Goal: Task Accomplishment & Management: Use online tool/utility

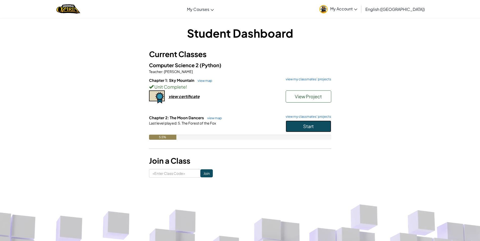
click at [299, 130] on button "Start" at bounding box center [309, 127] width 46 height 12
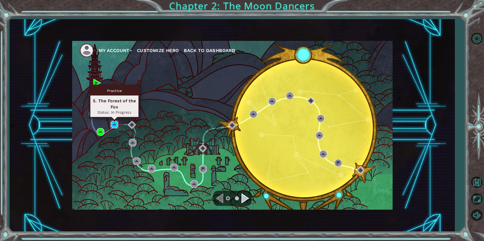
click at [117, 125] on img at bounding box center [115, 125] width 8 height 8
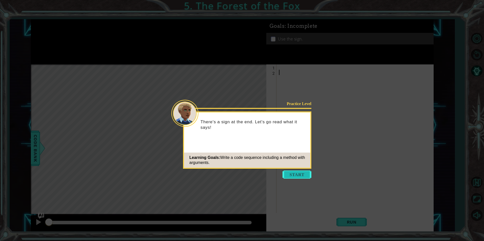
click at [294, 175] on button "Start" at bounding box center [296, 175] width 29 height 8
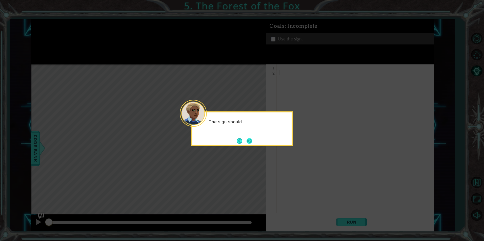
click at [252, 140] on button "Next" at bounding box center [250, 141] width 6 height 6
drag, startPoint x: 259, startPoint y: 137, endPoint x: 254, endPoint y: 139, distance: 5.1
click at [259, 137] on div "Onc" at bounding box center [241, 129] width 101 height 35
click at [252, 140] on button "Next" at bounding box center [250, 141] width 6 height 6
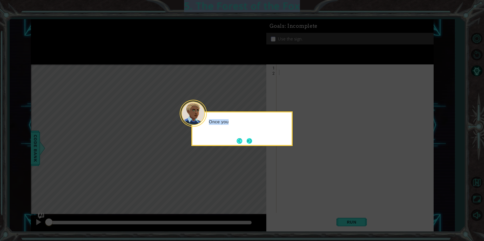
click at [253, 140] on icon at bounding box center [242, 120] width 484 height 241
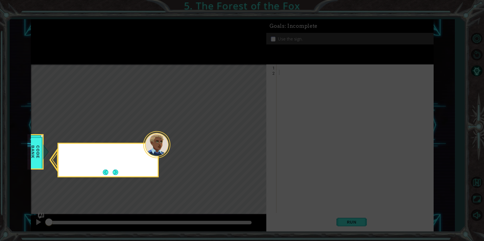
click at [253, 140] on icon at bounding box center [242, 120] width 484 height 241
click at [117, 168] on div "Remember to chec" at bounding box center [107, 160] width 101 height 35
drag, startPoint x: 117, startPoint y: 168, endPoint x: 117, endPoint y: 171, distance: 3.8
click at [117, 171] on button "Next" at bounding box center [116, 173] width 6 height 6
click at [117, 171] on div "Level Map" at bounding box center [148, 139] width 234 height 149
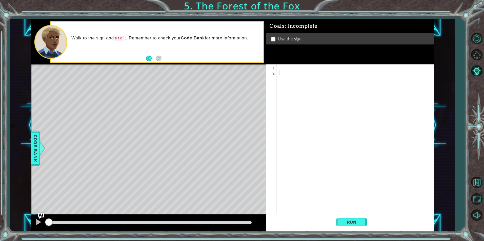
click at [279, 67] on div at bounding box center [356, 144] width 156 height 159
click at [198, 130] on div "Level Map" at bounding box center [148, 139] width 234 height 149
click at [285, 71] on div at bounding box center [356, 144] width 156 height 159
click at [285, 68] on div at bounding box center [356, 144] width 156 height 159
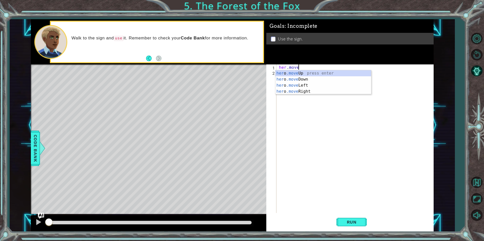
scroll to position [0, 1]
click at [286, 93] on div "her o .move Up press enter her o .move Down press enter her o .move Left press …" at bounding box center [323, 88] width 96 height 36
type textarea "hero.moveRight(1)"
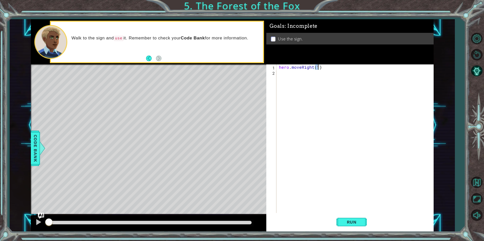
click at [296, 74] on div "hero . moveRight ( 1 )" at bounding box center [356, 144] width 156 height 159
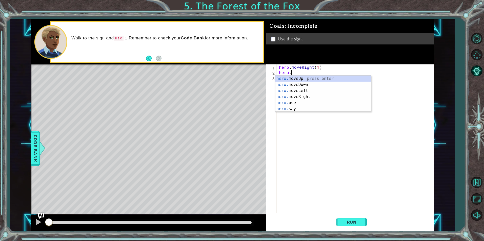
scroll to position [0, 1]
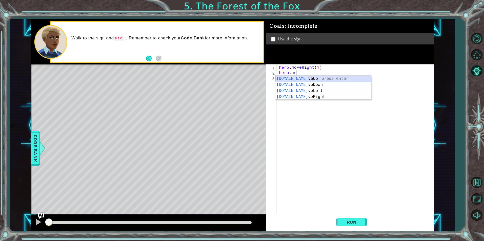
click at [305, 79] on div "hero.mo veUp press enter hero.mo veDown press enter hero.mo veLeft press enter …" at bounding box center [323, 94] width 96 height 36
type textarea "hero.moveUp(1)"
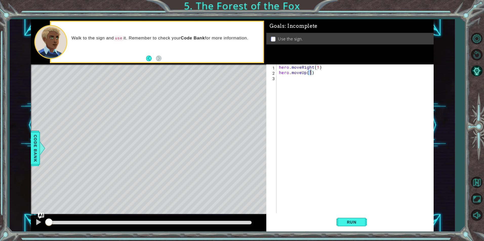
click at [305, 77] on div "hero . moveRight ( 1 ) hero . moveUp ( 1 )" at bounding box center [356, 144] width 156 height 159
click at [293, 84] on div "hero.moveL eft press enter" at bounding box center [323, 90] width 96 height 18
click at [294, 85] on div "hero . moveRight ( 1 ) hero . moveUp ( 1 ) hero . moveLeft ( 1 )" at bounding box center [356, 144] width 156 height 159
type textarea "hero.moveRight(1) hero.moveUp(1)"
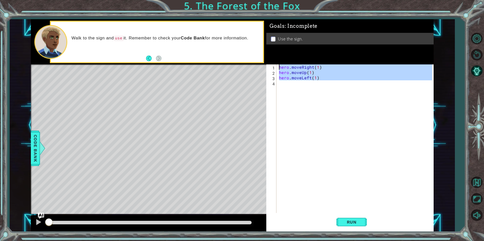
click at [289, 84] on div "hero . moveRight ( 1 ) hero . moveUp ( 1 ) hero . moveLeft ( 1 )" at bounding box center [356, 144] width 156 height 159
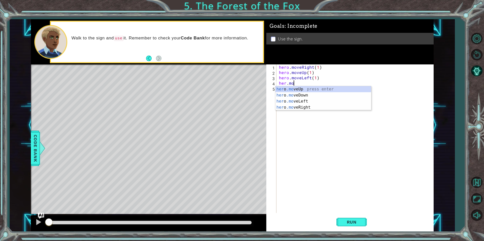
scroll to position [0, 1]
type textarea "her.moveu"
click at [312, 93] on div "hero . moveRight ( 1 ) hero . moveUp ( 1 ) hero . moveLeft ( 1 ) her . moveu" at bounding box center [356, 144] width 156 height 159
click at [303, 81] on div "hero . moveRight ( 1 ) hero . moveUp ( 1 ) hero . moveLeft ( 1 ) her . moveu" at bounding box center [356, 144] width 156 height 159
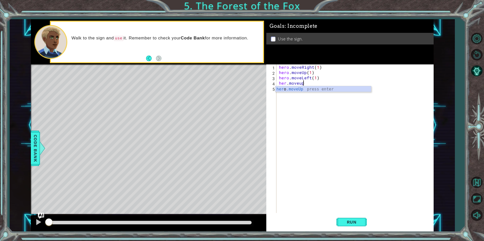
scroll to position [0, 1]
click at [310, 89] on div "her o .moveUp press enter" at bounding box center [323, 95] width 96 height 18
type textarea "hero.moveUp(1)"
click at [303, 91] on div "hero . moveRight ( 1 ) hero . moveUp ( 1 ) hero . moveLeft ( 1 ) hero . moveUp …" at bounding box center [356, 144] width 156 height 159
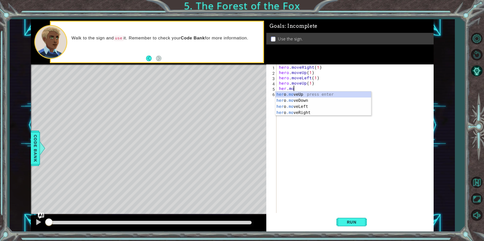
scroll to position [0, 1]
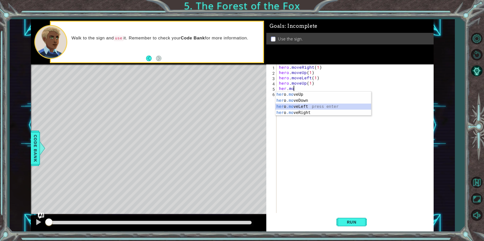
type textarea "hero.moveLeft(1)"
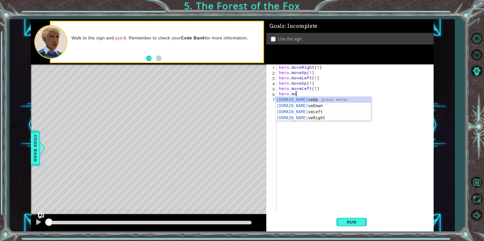
scroll to position [0, 1]
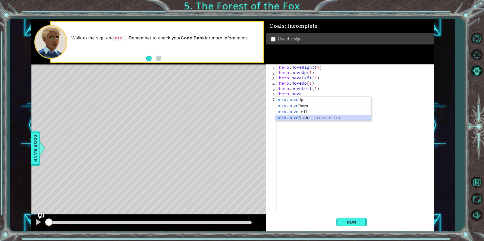
type textarea "hero.moveRight(1)"
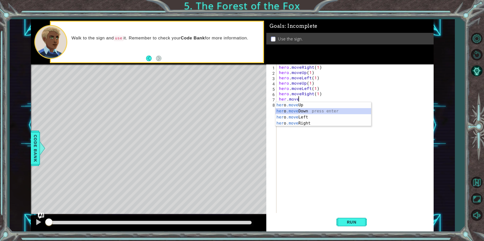
type textarea "hero.moveDown(1)"
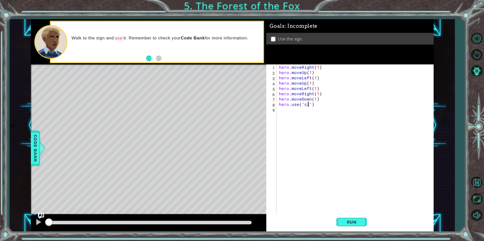
type textarea "hero.use("sign")"
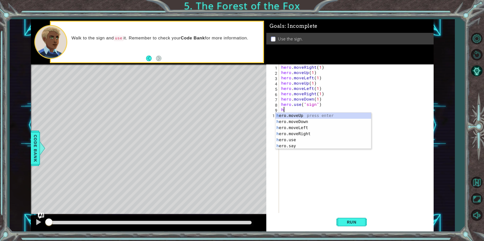
scroll to position [0, 0]
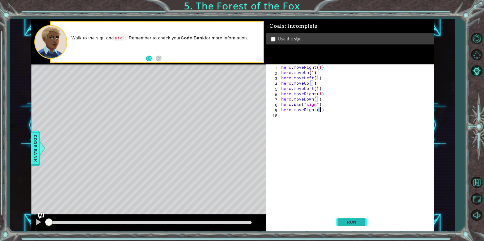
click at [340, 223] on button "Run" at bounding box center [351, 222] width 30 height 17
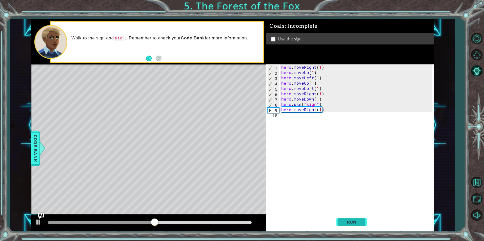
click at [342, 222] on span "Run" at bounding box center [352, 222] width 20 height 5
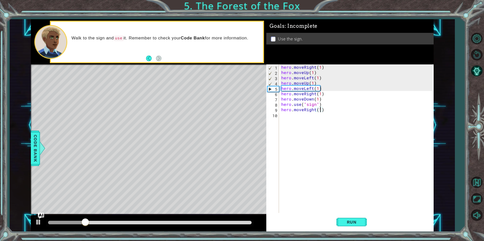
click at [312, 90] on div "hero . moveRight ( 1 ) hero . moveUp ( 1 ) hero . moveLeft ( 1 ) hero . moveUp …" at bounding box center [357, 144] width 154 height 159
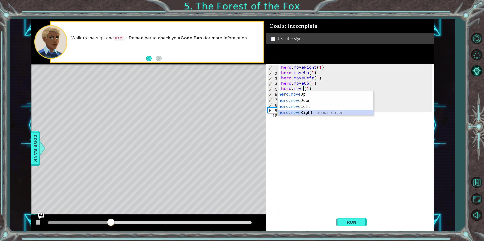
click at [314, 111] on div "hero.move Up press enter hero.move Down press enter hero.move Left press enter …" at bounding box center [326, 110] width 96 height 36
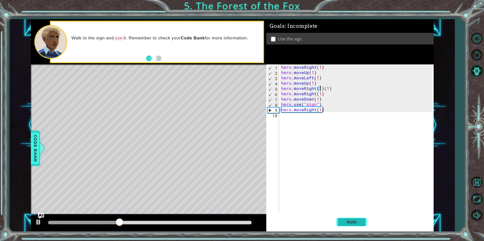
click at [349, 223] on span "Run" at bounding box center [352, 222] width 20 height 5
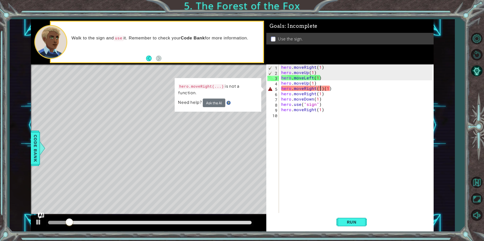
click at [322, 90] on div "hero . moveRight ( 1 ) hero . moveUp ( 1 ) hero . moveLeft ( 1 ) hero . moveUp …" at bounding box center [357, 144] width 154 height 159
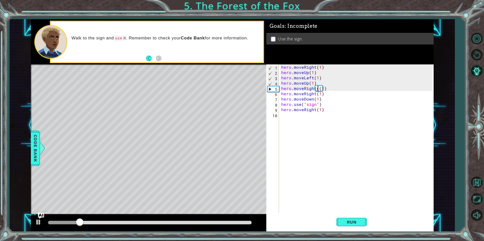
type textarea "hero.moveRight(1)"
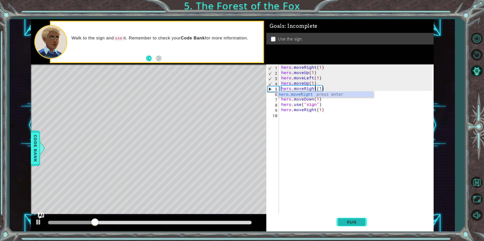
click at [353, 222] on span "Run" at bounding box center [352, 222] width 20 height 5
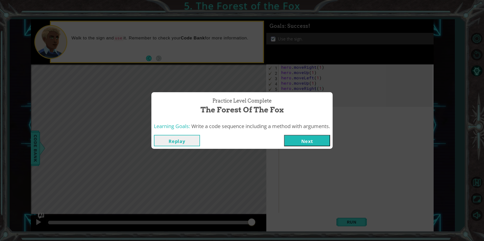
click at [325, 145] on button "Next" at bounding box center [307, 140] width 46 height 11
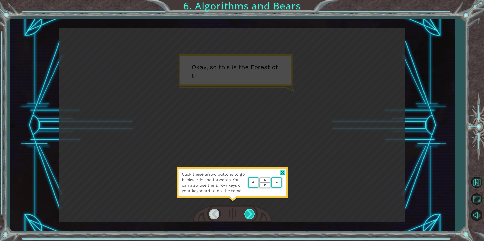
click at [253, 213] on div at bounding box center [249, 214] width 11 height 10
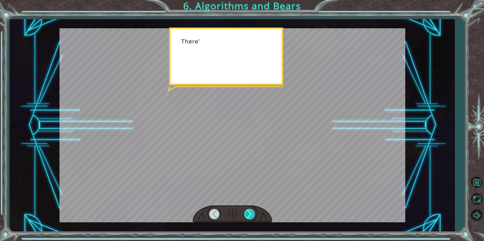
click at [251, 213] on div at bounding box center [249, 214] width 11 height 10
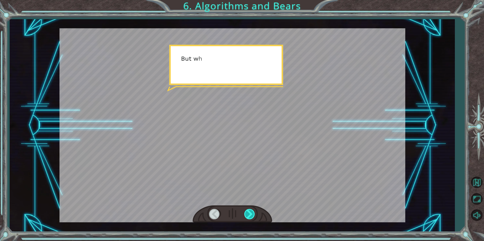
click at [251, 213] on div at bounding box center [249, 214] width 11 height 10
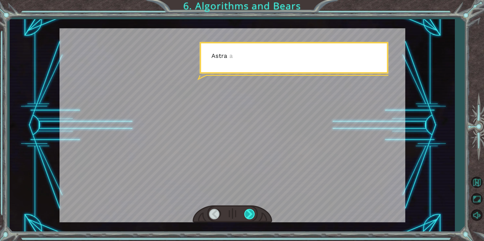
click at [251, 213] on div at bounding box center [249, 214] width 11 height 10
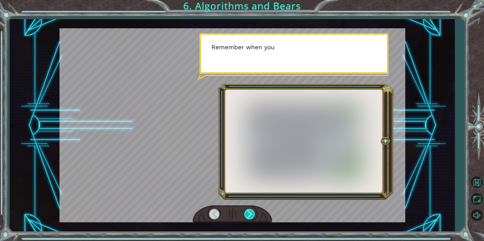
click at [252, 213] on div at bounding box center [249, 214] width 11 height 10
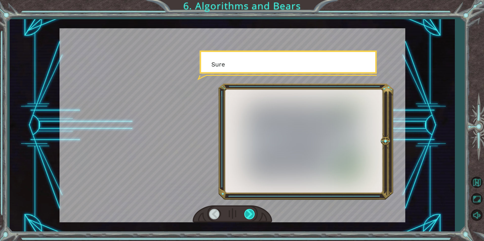
click at [252, 213] on div at bounding box center [249, 214] width 11 height 10
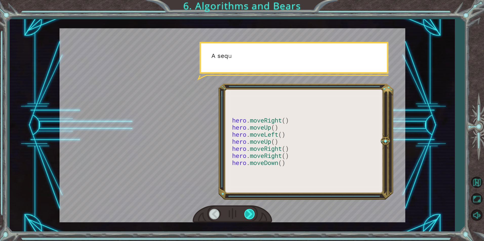
click at [252, 213] on div at bounding box center [249, 214] width 11 height 10
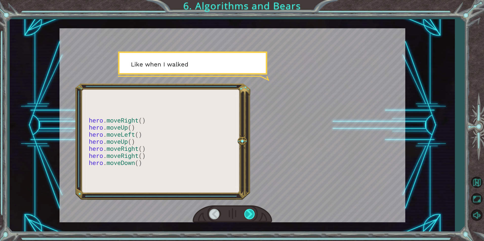
click at [252, 213] on div at bounding box center [249, 214] width 11 height 10
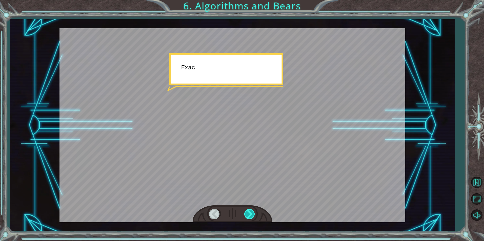
click at [252, 213] on div at bounding box center [249, 214] width 11 height 10
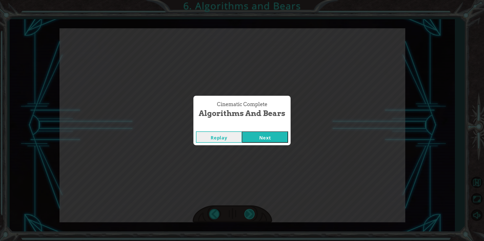
click at [252, 213] on div "Cinematic Complete Algorithms and Bears Replay Next" at bounding box center [242, 120] width 484 height 241
drag, startPoint x: 252, startPoint y: 213, endPoint x: 270, endPoint y: 135, distance: 79.8
click at [270, 135] on button "Next" at bounding box center [265, 137] width 46 height 11
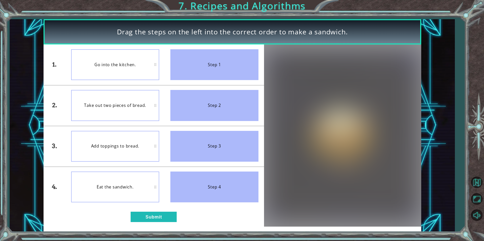
drag, startPoint x: 208, startPoint y: 68, endPoint x: 139, endPoint y: 67, distance: 68.6
click at [148, 66] on div "1. 2. 3. 4. Go into the kitchen. Take out two pieces of bread. Add toppings to …" at bounding box center [154, 126] width 221 height 163
drag, startPoint x: 200, startPoint y: 109, endPoint x: 161, endPoint y: 110, distance: 39.3
click at [161, 110] on div "1. 2. 3. 4. Go into the kitchen. Take out two pieces of bread. Add toppings to …" at bounding box center [154, 126] width 221 height 163
click at [128, 104] on div "Take out two pieces of bread." at bounding box center [115, 105] width 88 height 31
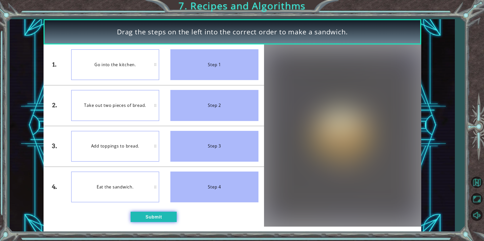
click at [156, 216] on button "Submit" at bounding box center [154, 217] width 46 height 10
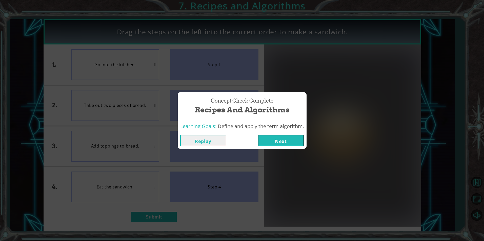
click at [265, 141] on button "Next" at bounding box center [281, 140] width 46 height 11
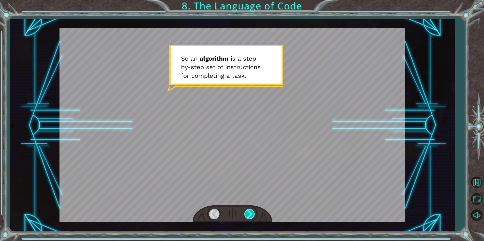
click at [247, 212] on div at bounding box center [249, 214] width 11 height 10
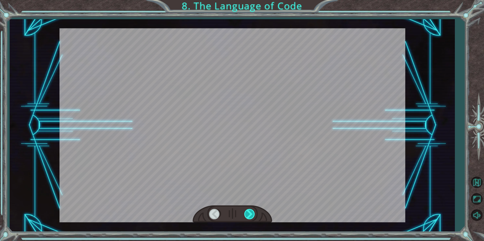
click at [247, 212] on div at bounding box center [249, 214] width 11 height 10
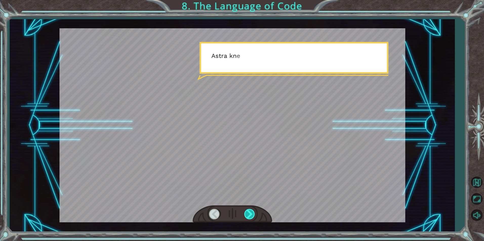
click at [247, 211] on div at bounding box center [249, 214] width 11 height 10
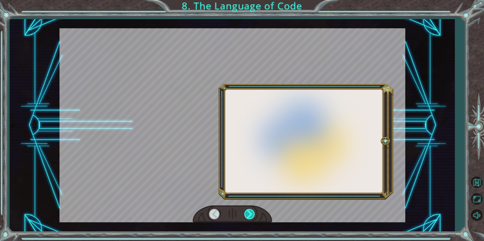
click at [247, 211] on div at bounding box center [249, 214] width 11 height 10
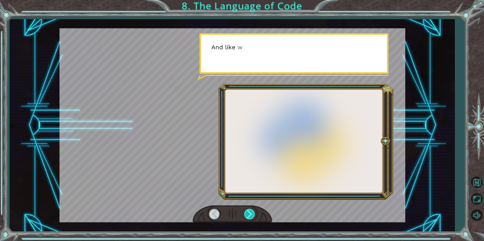
click at [247, 211] on div at bounding box center [249, 214] width 11 height 10
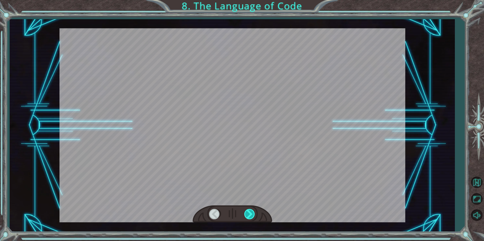
click at [247, 211] on div at bounding box center [249, 214] width 11 height 10
click at [248, 212] on div at bounding box center [249, 214] width 11 height 10
click at [248, 211] on div at bounding box center [249, 214] width 11 height 10
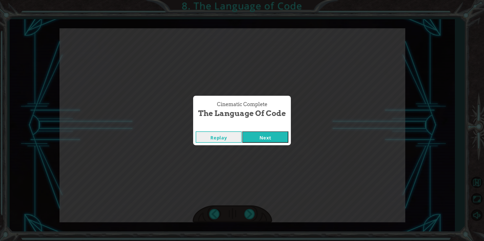
click at [257, 137] on button "Next" at bounding box center [265, 137] width 46 height 11
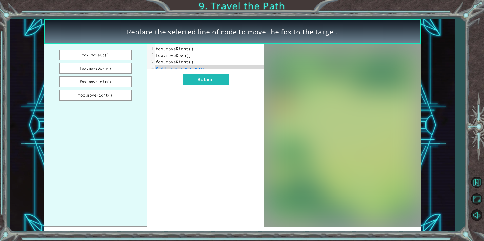
click at [178, 69] on span "#add your code here" at bounding box center [180, 68] width 48 height 5
drag, startPoint x: 90, startPoint y: 70, endPoint x: 144, endPoint y: 68, distance: 53.9
click at [144, 68] on ul "fox.moveUp() fox.moveDown() fox.moveLeft() fox.moveRight()" at bounding box center [96, 136] width 104 height 182
click at [111, 69] on button "fox.moveDown()" at bounding box center [95, 68] width 72 height 11
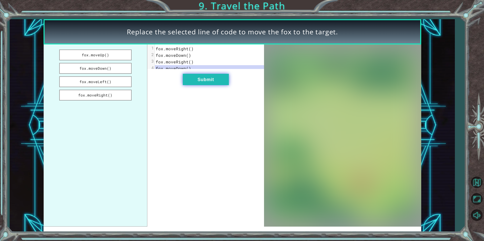
click at [191, 85] on button "Submit" at bounding box center [206, 79] width 46 height 11
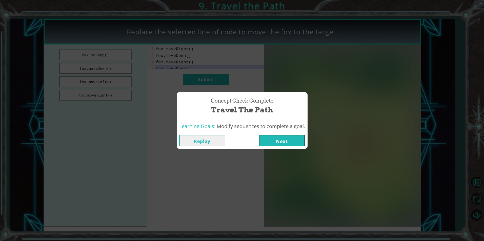
click at [277, 144] on button "Next" at bounding box center [282, 140] width 46 height 11
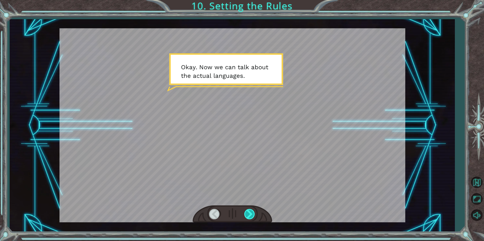
click at [250, 211] on div at bounding box center [249, 214] width 11 height 10
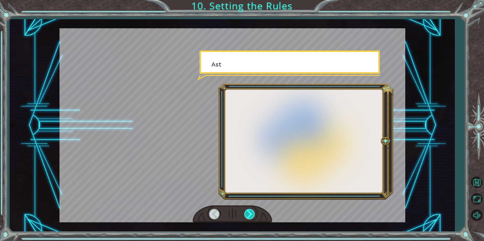
click at [250, 212] on div at bounding box center [249, 214] width 11 height 10
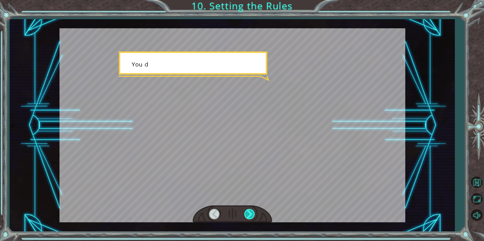
click at [250, 212] on div at bounding box center [249, 214] width 11 height 10
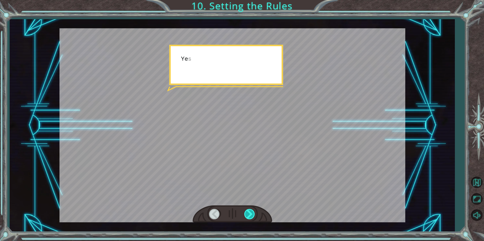
click at [250, 212] on div at bounding box center [249, 214] width 11 height 10
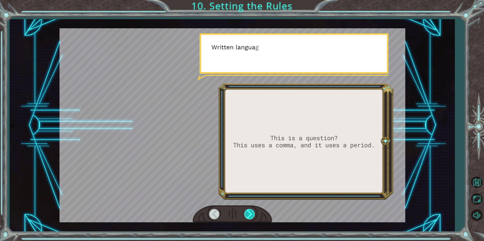
click at [250, 212] on div at bounding box center [249, 214] width 11 height 10
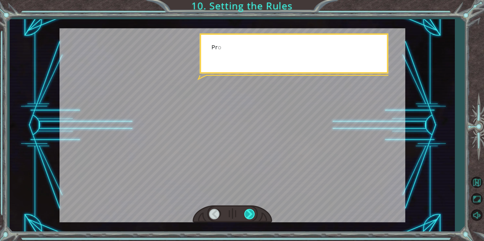
click at [250, 212] on div at bounding box center [249, 214] width 11 height 10
click at [249, 212] on div at bounding box center [249, 214] width 11 height 10
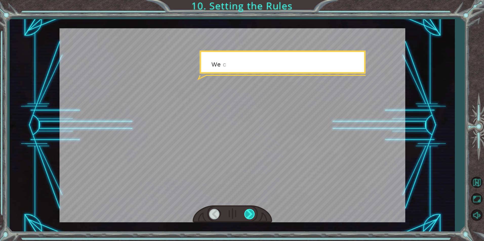
click at [249, 212] on div at bounding box center [249, 214] width 11 height 10
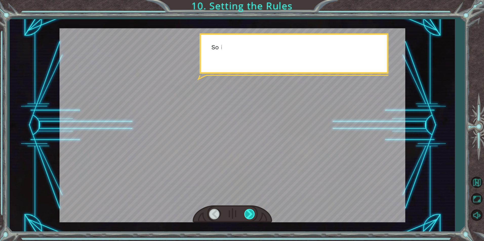
click at [249, 212] on div at bounding box center [249, 214] width 11 height 10
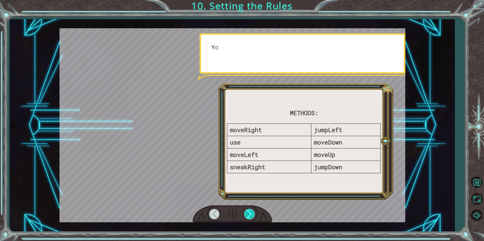
click at [249, 212] on div at bounding box center [249, 214] width 11 height 10
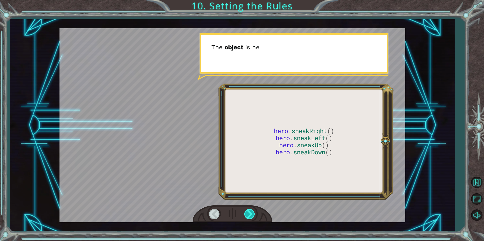
click at [249, 212] on div at bounding box center [249, 214] width 11 height 10
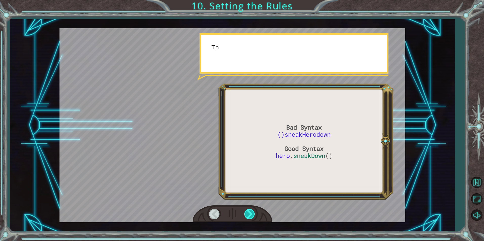
click at [249, 212] on div at bounding box center [249, 214] width 11 height 10
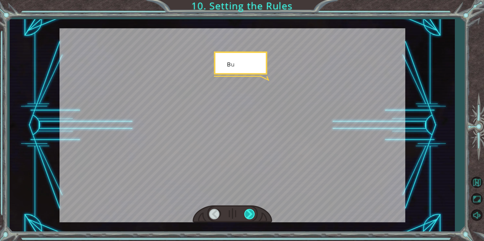
click at [249, 212] on div at bounding box center [249, 214] width 11 height 10
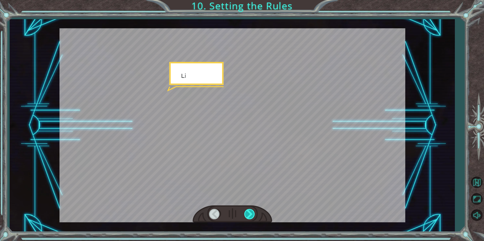
click at [249, 212] on div at bounding box center [249, 214] width 11 height 10
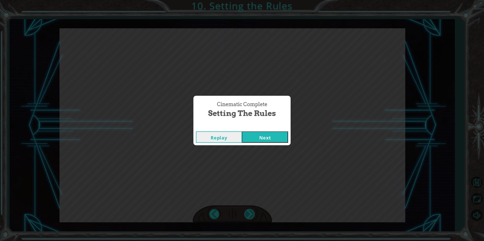
click at [249, 212] on div "Cinematic Complete Setting the Rules Replay Next" at bounding box center [242, 120] width 484 height 241
drag, startPoint x: 249, startPoint y: 212, endPoint x: 261, endPoint y: 138, distance: 74.9
click at [261, 138] on button "Next" at bounding box center [265, 137] width 46 height 11
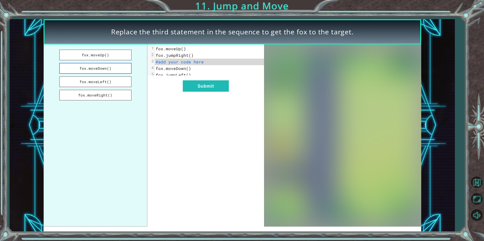
click at [107, 70] on button "fox.moveDown()" at bounding box center [95, 68] width 72 height 11
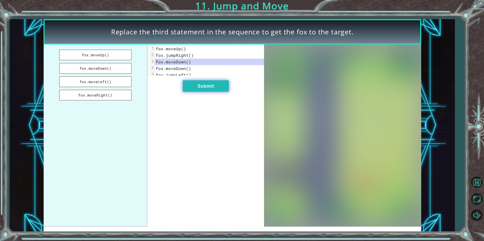
click at [228, 92] on button "Submit" at bounding box center [206, 85] width 46 height 11
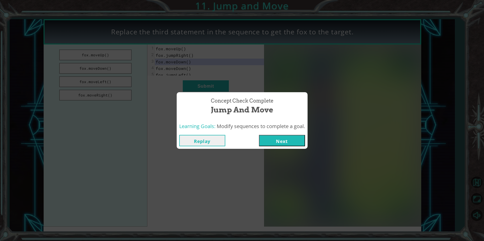
click at [278, 141] on button "Next" at bounding box center [282, 140] width 46 height 11
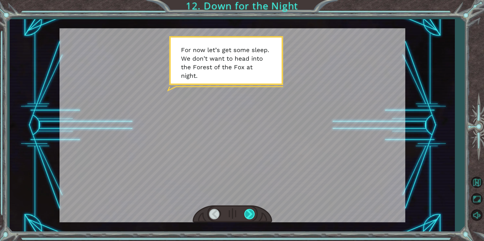
click at [248, 210] on div at bounding box center [249, 214] width 11 height 10
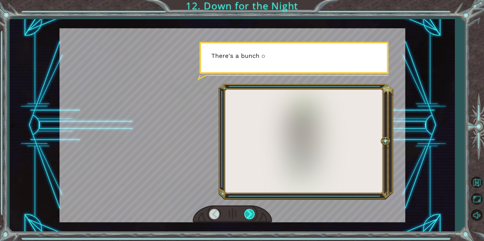
click at [249, 210] on div at bounding box center [249, 214] width 11 height 10
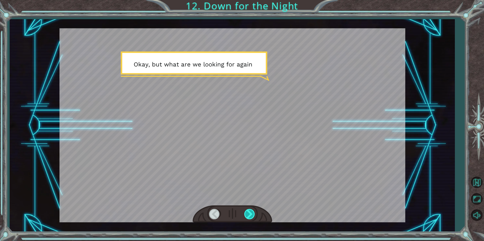
click at [249, 210] on div at bounding box center [249, 214] width 11 height 10
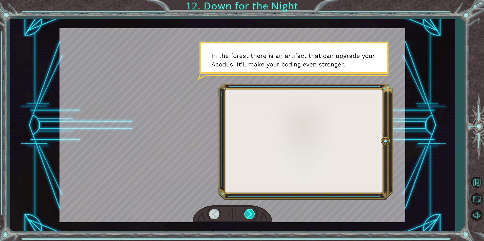
click at [249, 210] on div at bounding box center [249, 214] width 11 height 10
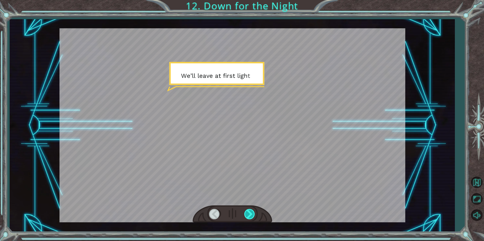
click at [249, 210] on div at bounding box center [249, 214] width 11 height 10
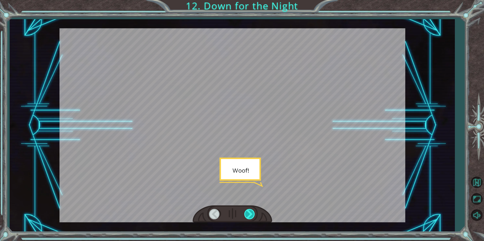
click at [249, 210] on div at bounding box center [249, 214] width 11 height 10
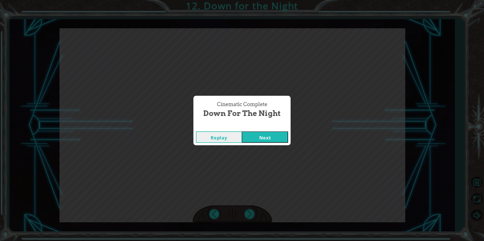
click at [260, 139] on button "Next" at bounding box center [265, 137] width 46 height 11
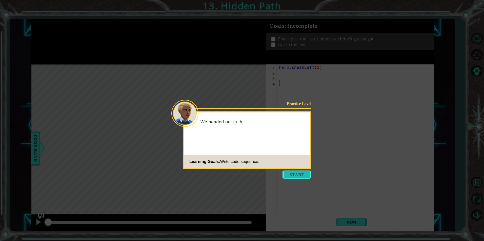
click at [304, 176] on button "Start" at bounding box center [296, 175] width 29 height 8
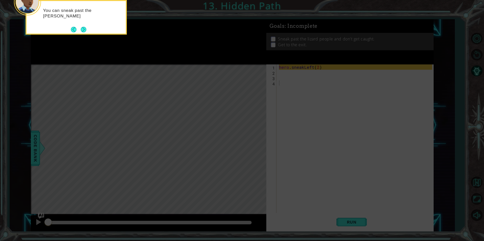
click at [304, 88] on icon at bounding box center [242, 36] width 484 height 411
click at [81, 30] on button "Next" at bounding box center [84, 30] width 6 height 6
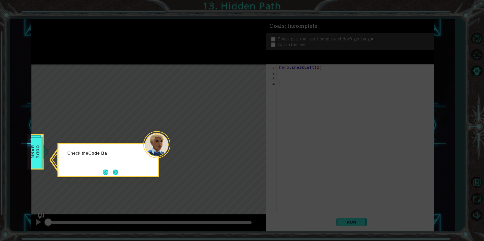
click at [118, 174] on button "Next" at bounding box center [116, 173] width 6 height 6
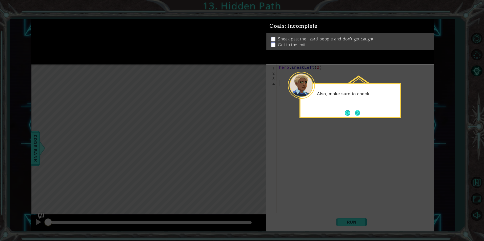
click at [357, 116] on button "Next" at bounding box center [358, 113] width 6 height 6
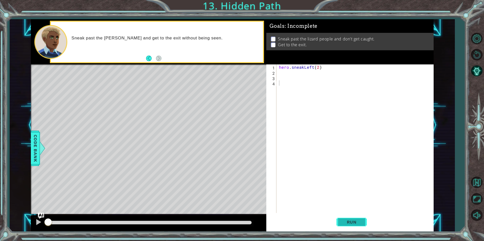
click at [349, 219] on button "Run" at bounding box center [351, 222] width 30 height 17
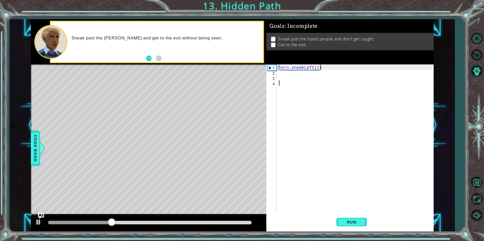
click at [284, 75] on div "hero . sneakLeft ( 2 )" at bounding box center [356, 144] width 156 height 159
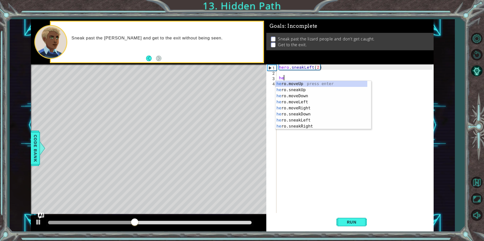
type textarea "h"
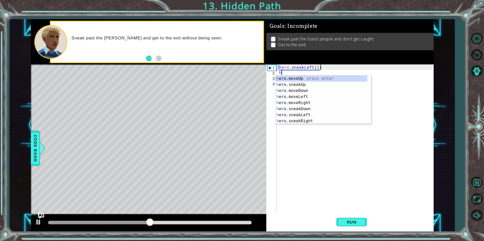
scroll to position [0, 0]
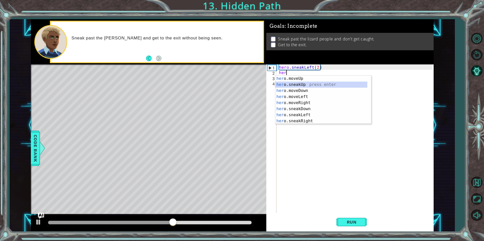
type textarea "hero.sneakUp(1)"
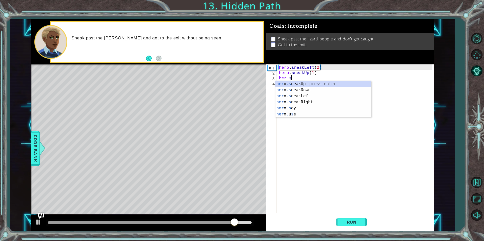
scroll to position [0, 1]
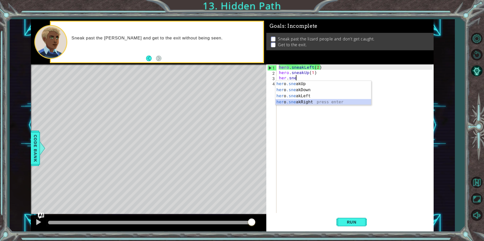
type textarea "hero.sneakRight(1)"
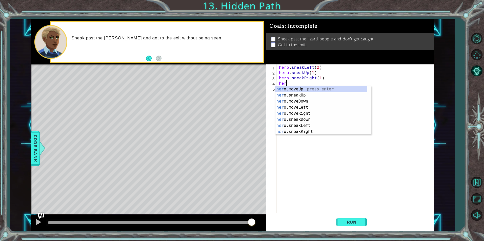
scroll to position [0, 0]
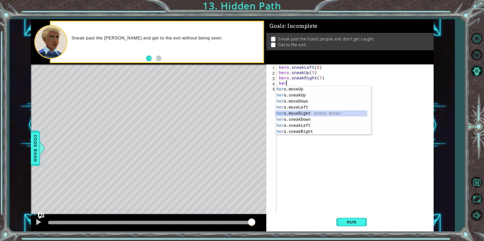
click at [296, 113] on div "her o.moveUp press enter her o.sneakUp press enter her o.moveDown press enter h…" at bounding box center [321, 116] width 92 height 61
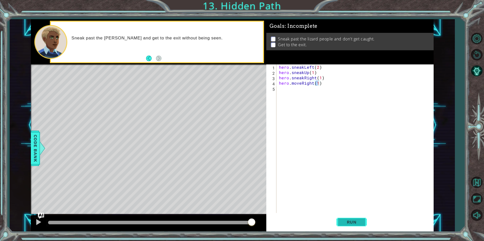
click at [351, 223] on span "Run" at bounding box center [352, 222] width 20 height 5
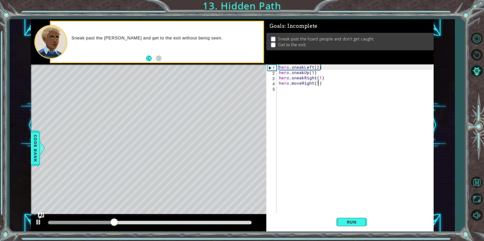
click at [318, 75] on div "hero . sneakLeft ( 2 ) hero . sneakUp ( 1 ) hero . sneakRight ( 1 ) hero . move…" at bounding box center [356, 144] width 156 height 159
type textarea "hero.sneakUp(1)"
click at [318, 75] on div "hero . sneakLeft ( 2 ) hero . sneakUp ( 1 ) hero . sneakRight ( 1 ) hero . move…" at bounding box center [356, 144] width 156 height 159
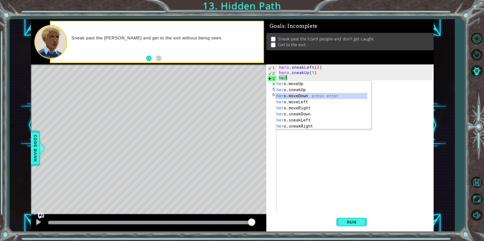
click at [305, 94] on div "her o.moveUp press enter her o.sneakUp press enter her o.moveDown press enter h…" at bounding box center [321, 111] width 92 height 61
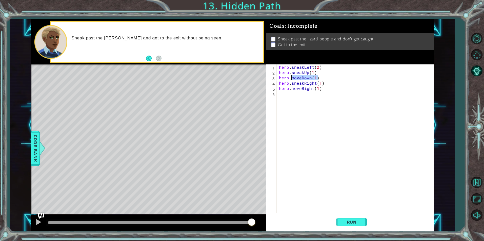
drag, startPoint x: 317, startPoint y: 78, endPoint x: 292, endPoint y: 79, distance: 25.1
click at [292, 79] on div "hero . sneakLeft ( 2 ) hero . sneakUp ( 1 ) hero . moveDown ( 1 ) hero . sneakR…" at bounding box center [356, 144] width 156 height 159
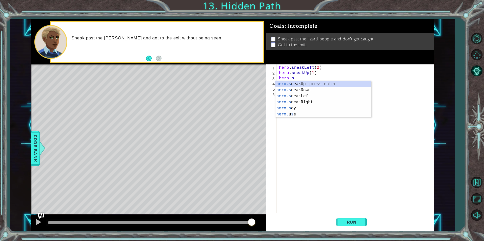
scroll to position [0, 1]
click at [298, 84] on div "hero.s neakUp press enter hero.s neakDown press enter hero.s neakLeft press ent…" at bounding box center [323, 105] width 96 height 49
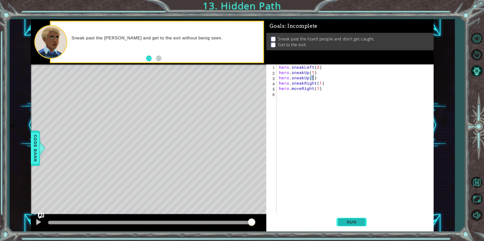
type textarea "hero.sneakUp(1)"
click at [344, 220] on span "Run" at bounding box center [352, 222] width 20 height 5
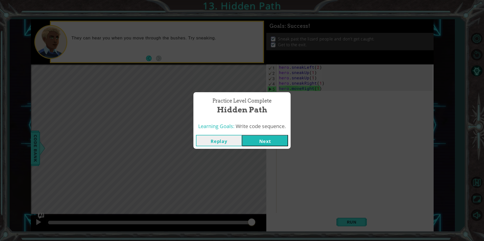
click at [257, 139] on button "Next" at bounding box center [265, 140] width 46 height 11
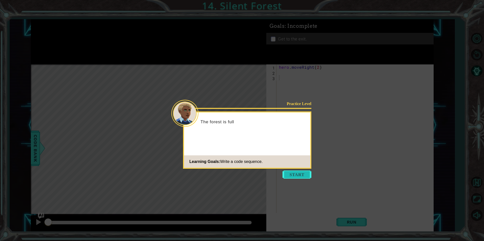
click at [303, 177] on button "Start" at bounding box center [296, 175] width 29 height 8
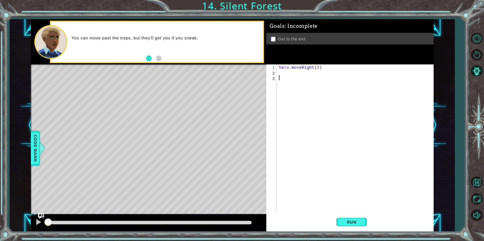
click at [285, 72] on div "hero . moveRight ( 2 )" at bounding box center [356, 144] width 156 height 159
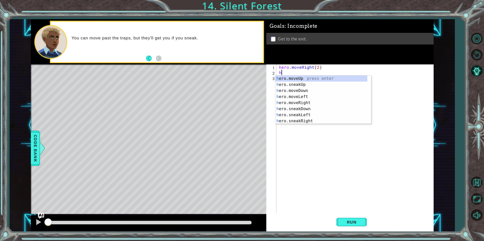
scroll to position [0, 0]
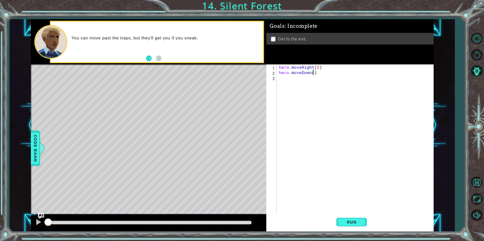
type textarea "hero.moveDown(2)"
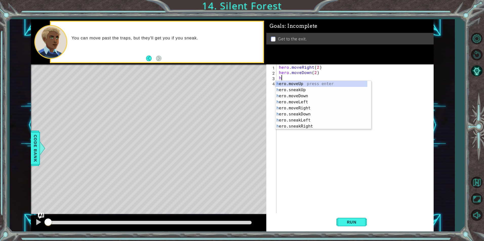
type textarea "her"
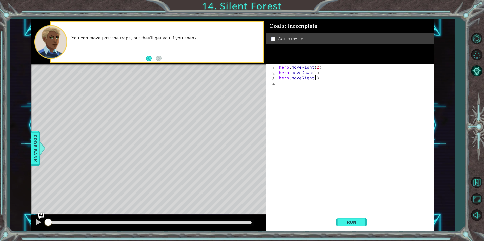
type textarea "hero.moveRight(2)"
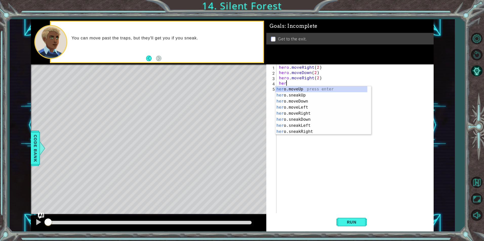
type textarea "hero.moveUp(1)"
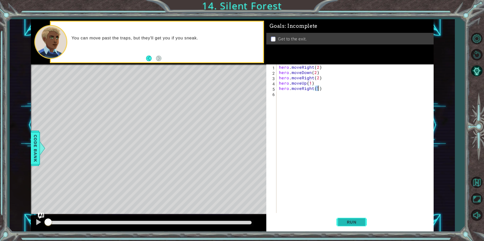
click at [341, 220] on button "Run" at bounding box center [351, 222] width 30 height 17
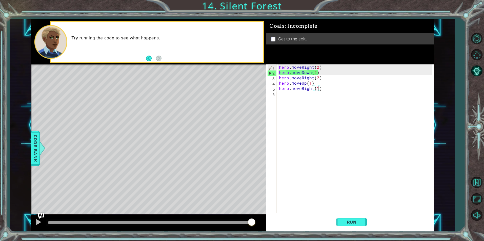
click at [315, 73] on div "hero . moveRight ( 2 ) hero . moveDown ( 2 ) hero . moveRight ( 2 ) hero . move…" at bounding box center [356, 144] width 156 height 159
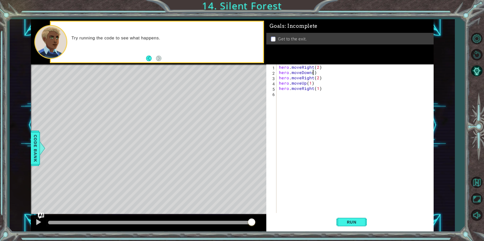
scroll to position [0, 2]
click at [354, 220] on span "Run" at bounding box center [352, 222] width 20 height 5
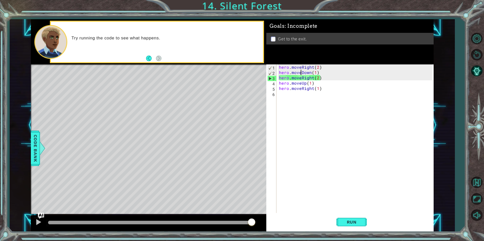
click at [301, 74] on div "hero . moveRight ( 2 ) hero . moveDown ( 1 ) hero . moveRight ( 2 ) hero . move…" at bounding box center [356, 144] width 156 height 159
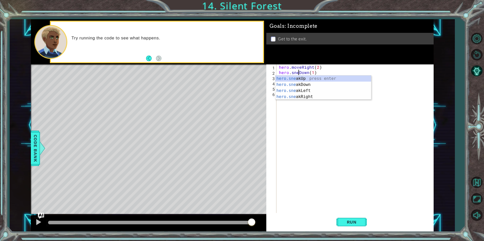
scroll to position [0, 2]
click at [345, 65] on div "hero . moveRight ( 2 ) hero . sneakDown ( 1 ) hero . moveRight ( 2 ) hero . mov…" at bounding box center [356, 144] width 156 height 159
click at [300, 78] on div "hero . moveRight ( 2 ) hero . sneakDown ( 1 ) hero . moveRight ( 2 ) hero . mov…" at bounding box center [356, 144] width 156 height 159
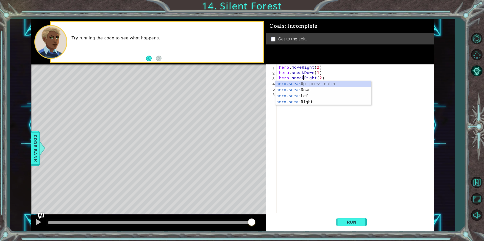
click at [312, 69] on div "hero . moveRight ( 2 ) hero . sneakDown ( 1 ) hero . sneakRight ( 2 ) hero . mo…" at bounding box center [356, 144] width 156 height 159
click at [300, 85] on div "hero . moveRight ( 2 ) hero . sneakDown ( 1 ) hero . sneakRight ( 2 ) hero . mo…" at bounding box center [356, 144] width 156 height 159
type textarea "hero.sneakUp(1)"
click at [322, 190] on div "hero . moveRight ( 2 ) hero . sneakDown ( 1 ) hero . sneakRight ( 2 ) hero . sn…" at bounding box center [356, 144] width 156 height 159
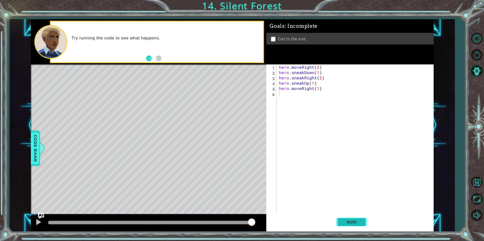
click at [347, 219] on button "Run" at bounding box center [351, 222] width 30 height 17
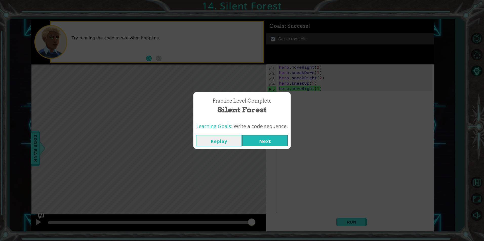
click at [273, 141] on button "Next" at bounding box center [265, 140] width 46 height 11
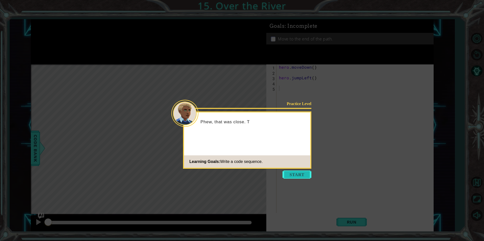
click at [294, 172] on button "Start" at bounding box center [296, 175] width 29 height 8
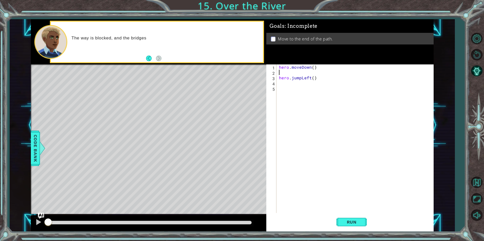
click at [287, 72] on div "hero . moveDown ( ) hero . jumpLeft ( )" at bounding box center [356, 144] width 156 height 159
type textarea "her"
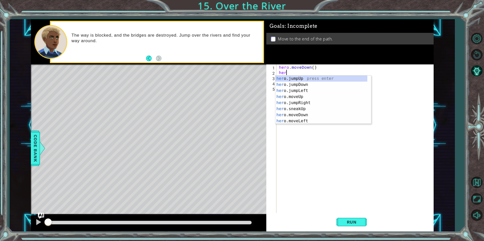
scroll to position [0, 0]
click at [290, 89] on div "her o.jumpUp press enter her o.jumpDown press enter her o.jumpLeft press enter …" at bounding box center [321, 106] width 92 height 61
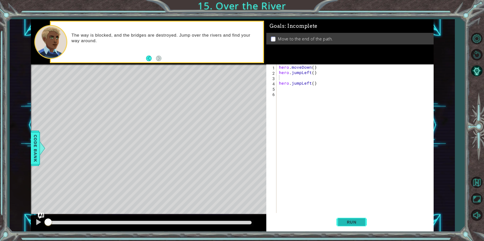
click at [344, 224] on span "Run" at bounding box center [352, 222] width 20 height 5
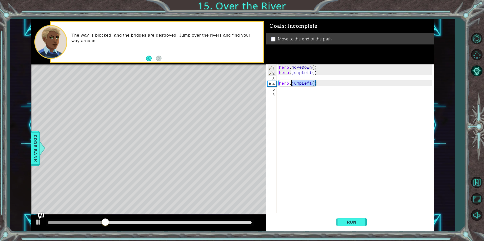
drag, startPoint x: 317, startPoint y: 83, endPoint x: 291, endPoint y: 82, distance: 25.3
click at [291, 82] on div "hero . moveDown ( ) hero . jumpLeft ( ) hero . jumpLeft ( )" at bounding box center [356, 144] width 156 height 159
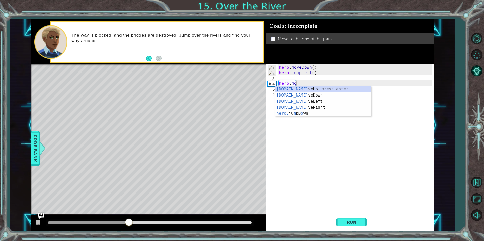
scroll to position [0, 1]
click at [291, 101] on div "hero.move Up press enter hero.move Down press enter hero.move Left press enter …" at bounding box center [323, 104] width 96 height 36
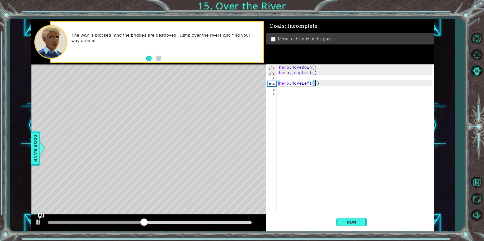
type textarea "hero.moveLeft(1)"
click at [278, 78] on div "hero.moveLeft(1) 1 2 3 4 5 6 hero . moveDown ( ) hero . jumpLeft ( ) hero . mov…" at bounding box center [349, 139] width 166 height 149
click at [281, 79] on div "hero . moveDown ( ) hero . jumpLeft ( ) hero . moveLeft ( 1 )" at bounding box center [356, 144] width 156 height 159
type textarea "hero.jumpLeft()"
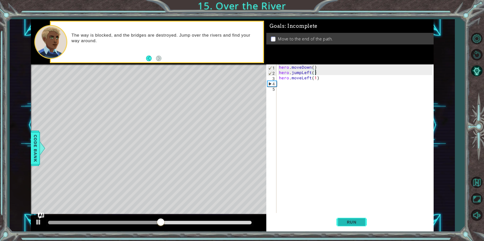
click at [348, 219] on button "Run" at bounding box center [351, 222] width 30 height 17
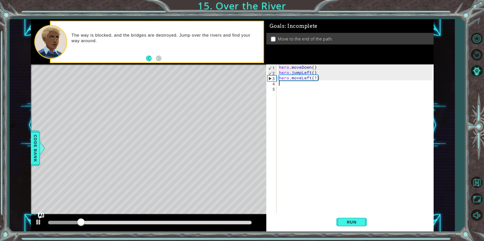
click at [297, 84] on div "hero . moveDown ( ) hero . jumpLeft ( ) hero . moveLeft ( 1 )" at bounding box center [356, 144] width 156 height 159
type textarea "her.j"
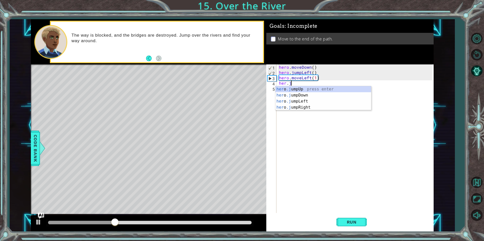
scroll to position [0, 1]
click at [303, 95] on div "her o .j umpUp press enter her o .j umpDown press enter her o .j umpLeft press …" at bounding box center [323, 104] width 96 height 36
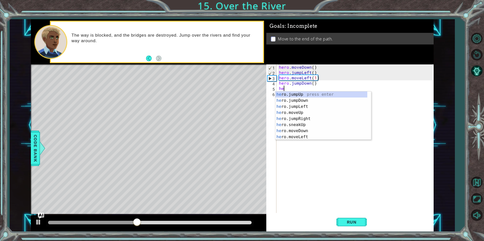
scroll to position [0, 0]
type textarea "hero"
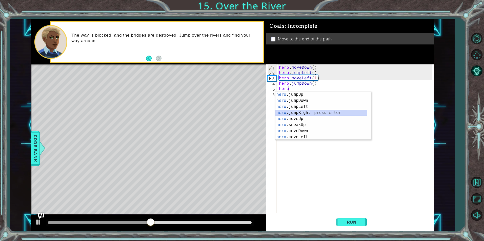
click at [290, 114] on div "hero .jumpUp press enter hero .jumpDown press enter hero .jumpLeft press enter …" at bounding box center [321, 122] width 92 height 61
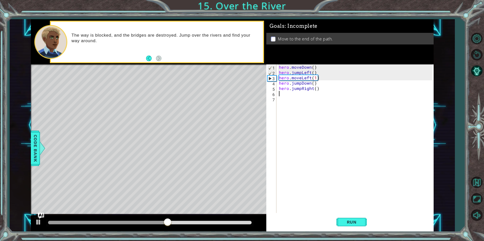
click at [296, 96] on div "hero . moveDown ( ) hero . jumpLeft ( ) hero . moveLeft ( 1 ) hero . jumpDown (…" at bounding box center [356, 144] width 156 height 159
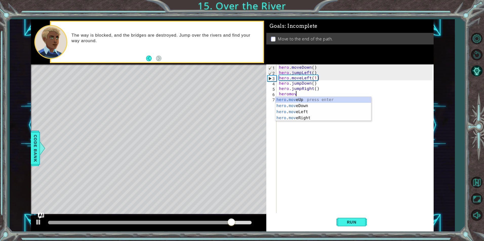
scroll to position [0, 1]
click at [301, 119] on div "hero . move Up press enter hero . move Down press enter hero . move Left press …" at bounding box center [323, 115] width 96 height 36
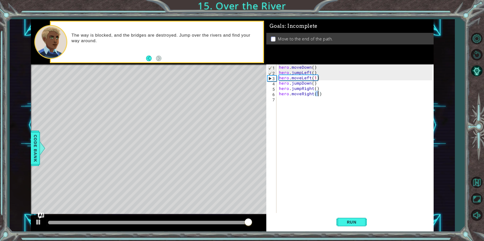
click at [327, 91] on div "hero . moveDown ( ) hero . jumpLeft ( ) hero . moveLeft ( 1 ) hero . jumpDown (…" at bounding box center [356, 144] width 156 height 159
type textarea "hero.jumpRight()"
click at [323, 105] on div "hero . moveDown ( ) hero . jumpLeft ( ) hero . moveLeft ( 1 ) hero . jumpDown (…" at bounding box center [356, 144] width 156 height 159
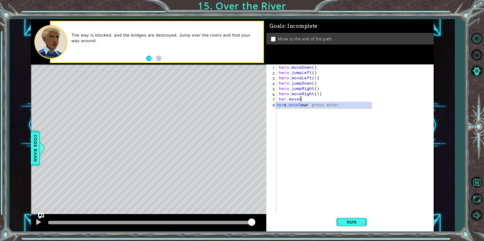
scroll to position [0, 2]
click at [327, 104] on div "her o .moveDown press enter" at bounding box center [323, 111] width 96 height 18
type textarea "hero.moveDown(1)"
click at [357, 221] on span "Run" at bounding box center [352, 222] width 20 height 5
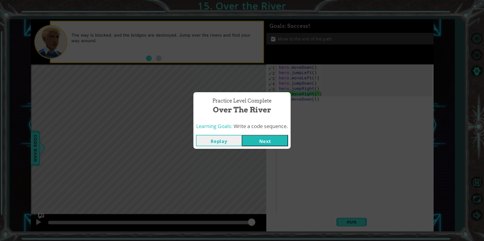
click at [257, 140] on button "Next" at bounding box center [265, 140] width 46 height 11
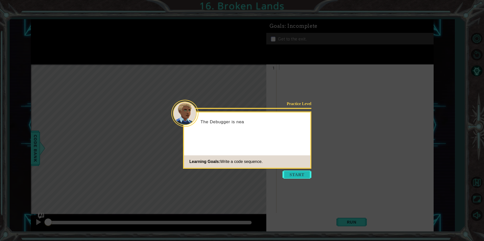
click at [298, 176] on button "Start" at bounding box center [296, 175] width 29 height 8
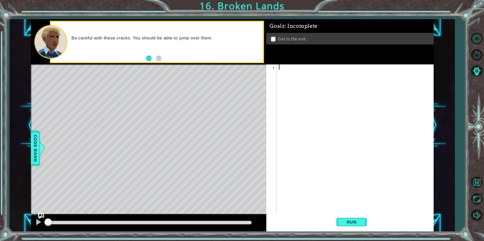
click at [285, 65] on div "Goals : Incomplete Get to the exit." at bounding box center [349, 41] width 167 height 45
click at [285, 66] on div at bounding box center [356, 144] width 156 height 159
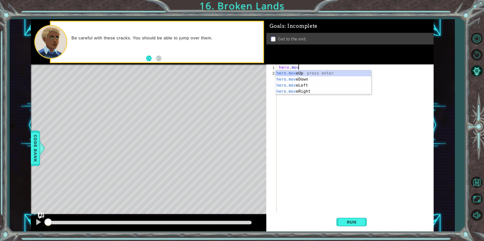
scroll to position [0, 1]
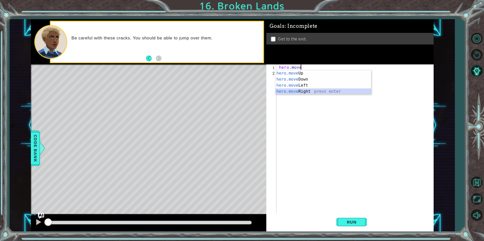
click at [331, 92] on div "hero.move Up press enter hero.move Down press enter hero.move Left press enter …" at bounding box center [323, 88] width 96 height 36
type textarea "hero.moveRight(1)"
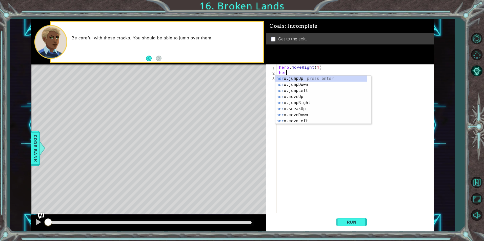
scroll to position [0, 0]
click at [303, 96] on div "her o.jumpUp press enter her o.jumpDown press enter her o.jumpLeft press enter …" at bounding box center [321, 106] width 92 height 61
type textarea "hero.moveUp(1)"
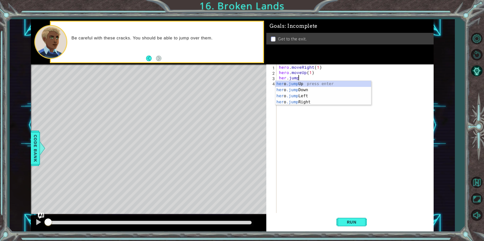
scroll to position [0, 1]
type textarea "her.jumpu"
click at [303, 85] on div "her o .jumpU p press enter" at bounding box center [323, 90] width 96 height 18
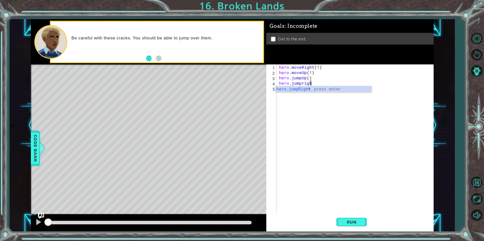
type textarea "hero.jumpright"
type textarea "hero.moveRight(1)"
click at [355, 222] on span "Run" at bounding box center [352, 222] width 20 height 5
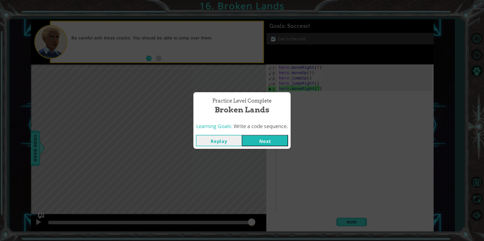
click at [274, 145] on button "Next" at bounding box center [265, 140] width 46 height 11
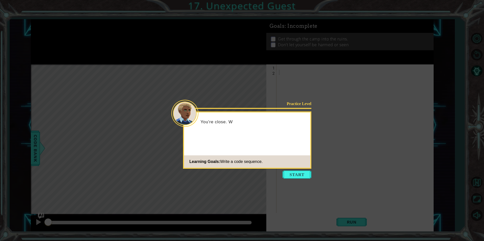
click at [295, 179] on icon at bounding box center [242, 120] width 484 height 241
click at [294, 178] on button "Start" at bounding box center [296, 175] width 29 height 8
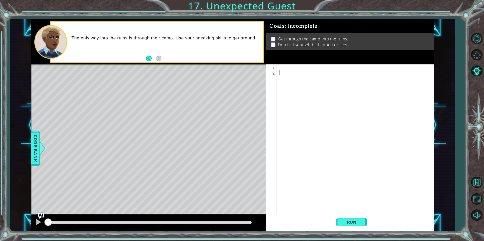
click at [280, 69] on div at bounding box center [356, 144] width 156 height 159
type textarea "hero.moveLeft(1)"
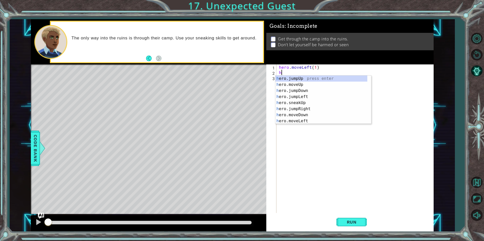
type textarea "her"
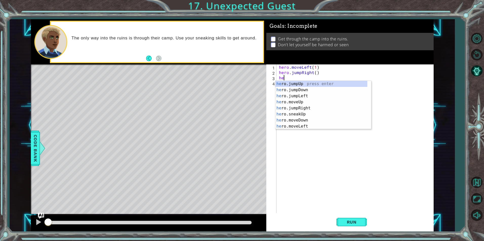
scroll to position [0, 0]
type textarea "her."
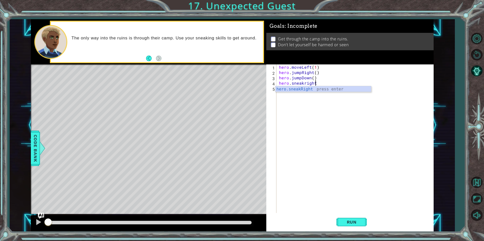
scroll to position [0, 2]
type textarea "hero.sneakRight(1)"
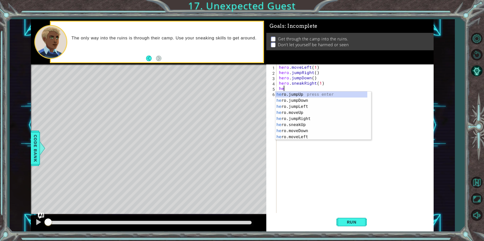
scroll to position [0, 0]
type textarea "her."
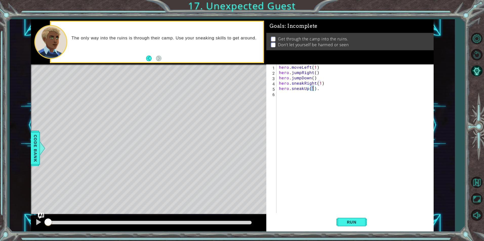
type textarea "hero.sneakUp(2)."
type textarea "hero.sneakRight(2)"
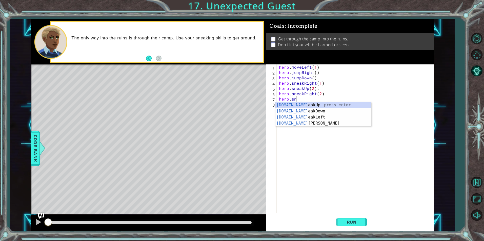
scroll to position [0, 1]
click at [324, 109] on div "hero.snea kUp press enter hero.snea kDown press enter hero.snea kLeft press ent…" at bounding box center [323, 120] width 96 height 36
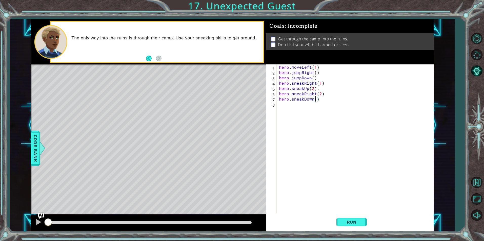
scroll to position [0, 2]
click at [353, 222] on span "Run" at bounding box center [352, 222] width 20 height 5
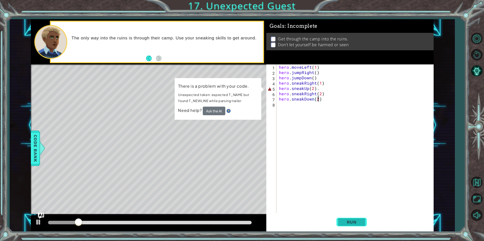
click at [349, 225] on button "Run" at bounding box center [351, 222] width 30 height 17
click at [220, 113] on button "Ask the AI" at bounding box center [214, 111] width 23 height 9
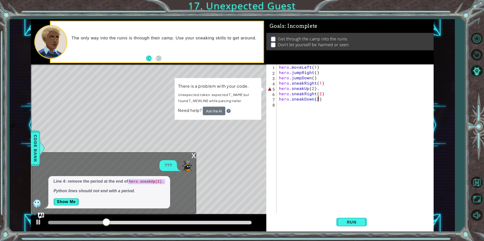
click at [319, 90] on div "hero . moveLeft ( 1 ) hero . jumpRight ( ) hero . jumpDown ( ) hero . sneakRigh…" at bounding box center [356, 144] width 156 height 159
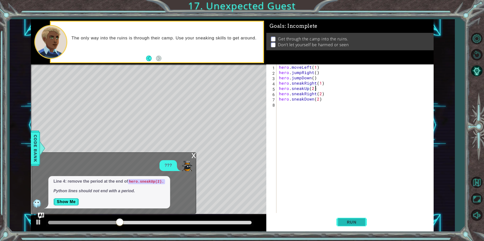
click at [350, 221] on span "Run" at bounding box center [352, 222] width 20 height 5
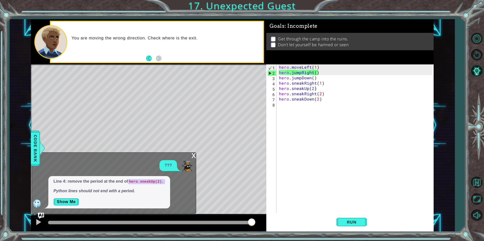
click at [192, 158] on div "x" at bounding box center [193, 155] width 5 height 5
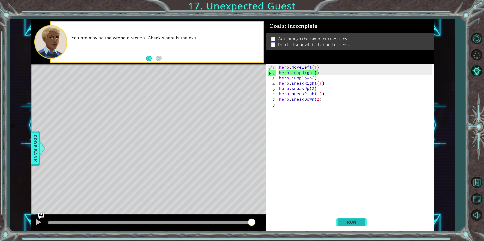
click at [343, 222] on span "Run" at bounding box center [352, 222] width 20 height 5
click at [311, 65] on div "hero . moveLeft ( 1 ) hero . jumpRight ( ) hero . jumpDown ( ) hero . sneakRigh…" at bounding box center [356, 144] width 156 height 159
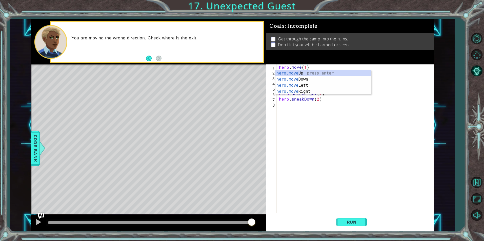
scroll to position [0, 2]
type textarea "hero.moveUp(1)"
click at [340, 222] on button "Run" at bounding box center [351, 222] width 30 height 17
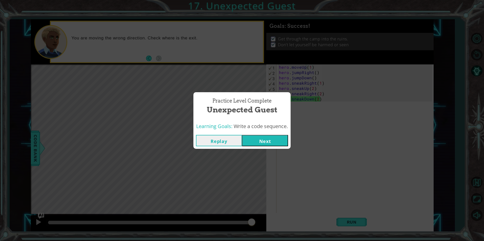
click button "Next" at bounding box center [265, 140] width 46 height 11
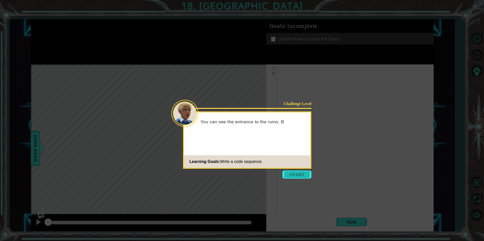
click at [300, 172] on button "Start" at bounding box center [296, 175] width 29 height 8
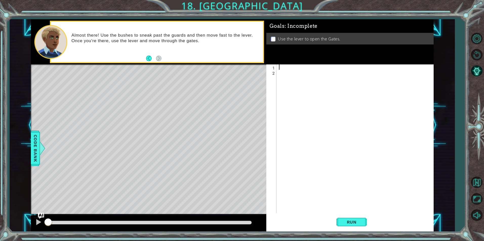
click at [292, 68] on div at bounding box center [356, 144] width 156 height 159
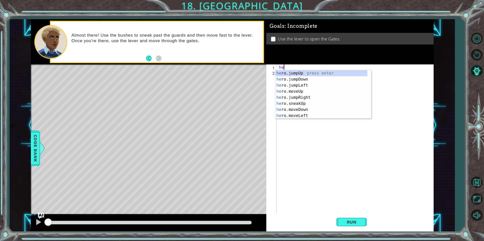
scroll to position [0, 0]
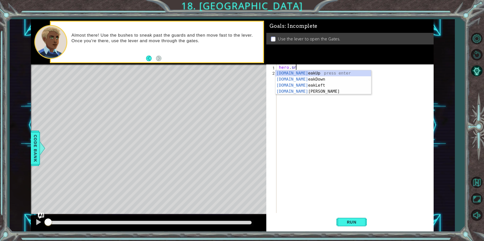
type textarea "hero.sneak"
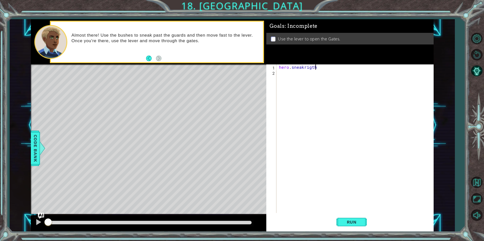
scroll to position [0, 2]
type textarea "hero.sneakRight(1)"
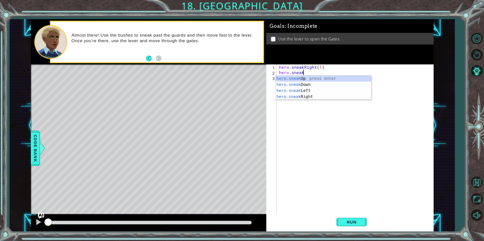
scroll to position [0, 2]
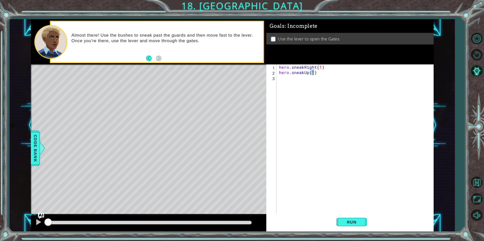
type textarea "hero.sneakUp(2)"
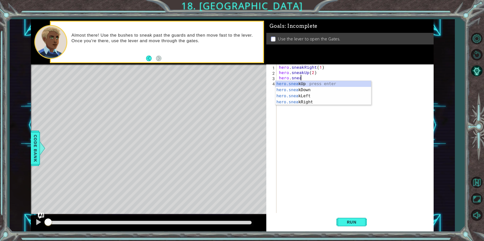
scroll to position [0, 1]
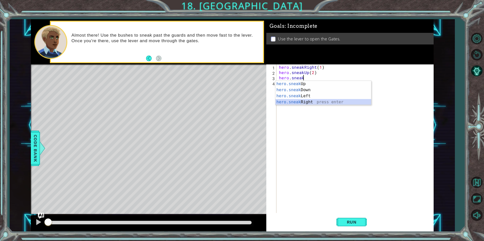
click at [299, 100] on div "hero.sneak Up press enter hero.sneak Down press enter hero.sneak Left press ent…" at bounding box center [323, 99] width 96 height 36
type textarea "hero.sneakRight(1)"
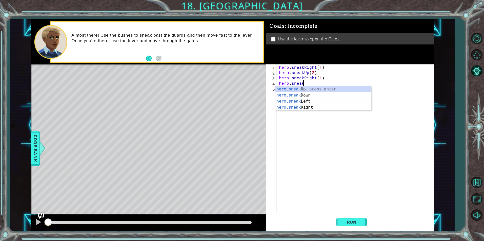
scroll to position [0, 2]
type textarea "hero.sneakUp(1)"
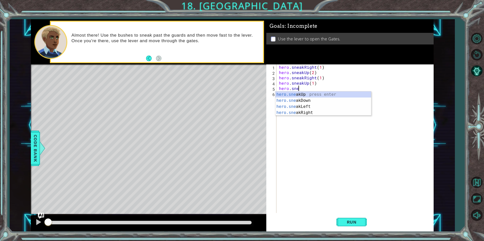
scroll to position [0, 1]
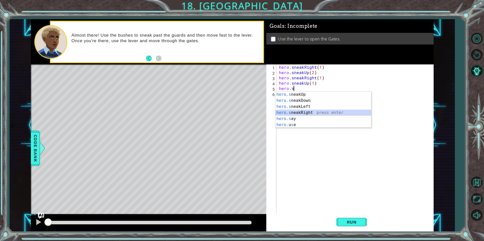
click at [295, 113] on div "hero.s neakUp press enter hero.s neakDown press enter hero.s neakLeft press ent…" at bounding box center [323, 116] width 96 height 49
type textarea "hero.sneakRight(1)"
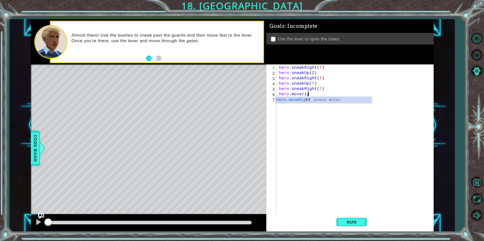
scroll to position [0, 2]
type textarea "hero.moveRight(1)"
type textarea "hero.moveDown(1)"
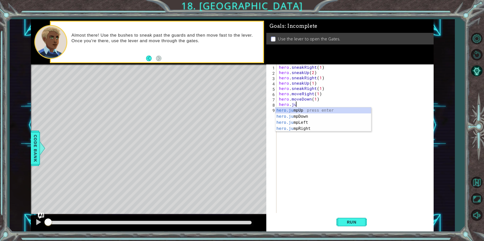
scroll to position [0, 1]
type textarea "hero.jump"
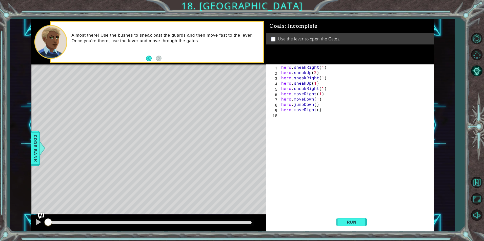
type textarea "hero.moveRight(2)"
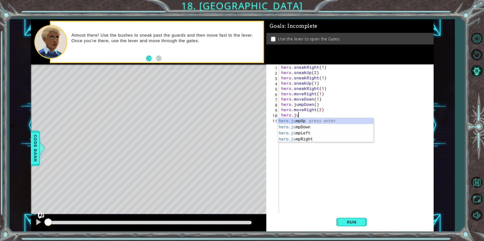
type textarea "hero.jump"
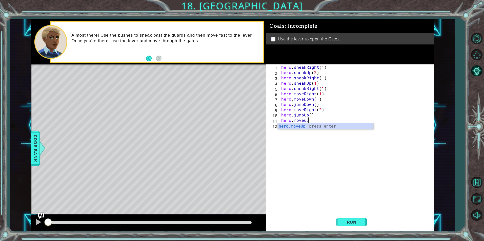
scroll to position [0, 2]
type textarea "hero.moveUp(1)"
click at [349, 219] on button "Run" at bounding box center [351, 222] width 30 height 17
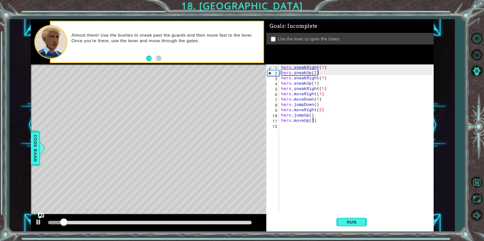
click at [314, 125] on div "hero . sneakRight ( 1 ) hero . sneakUp ( 2 ) hero . sneakRight ( 1 ) hero . sne…" at bounding box center [357, 144] width 154 height 159
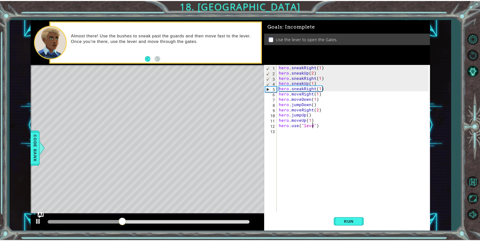
scroll to position [0, 2]
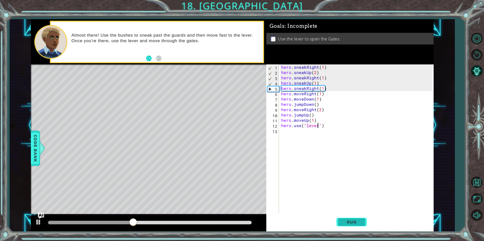
type textarea "hero.use("lever")"
click at [342, 223] on span "Run" at bounding box center [352, 222] width 20 height 5
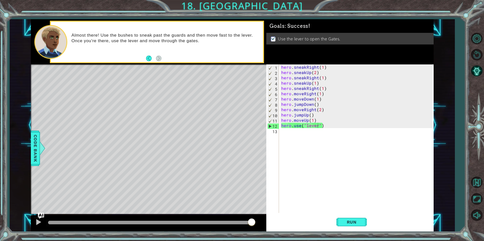
drag, startPoint x: 189, startPoint y: 221, endPoint x: 299, endPoint y: 217, distance: 110.7
click at [281, 219] on body "1 ההההההההההההההההההההההההההההההההההההההההההההההההההההההההההההההההההההההההההההה…" at bounding box center [242, 120] width 484 height 241
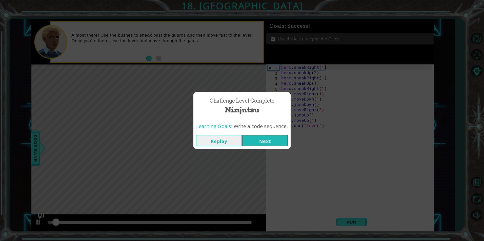
click at [269, 139] on button "Next" at bounding box center [265, 140] width 46 height 11
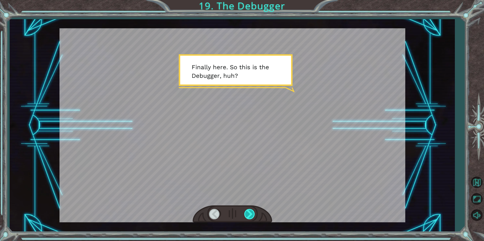
click at [250, 213] on div at bounding box center [249, 214] width 11 height 10
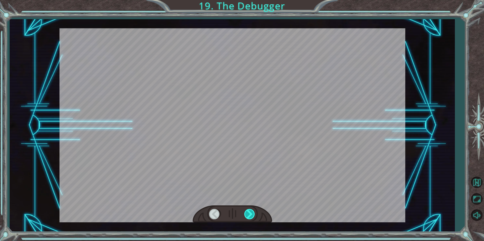
click at [250, 213] on div at bounding box center [249, 214] width 11 height 10
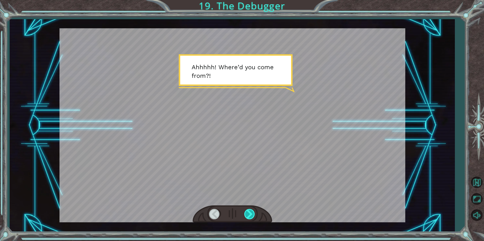
click at [248, 213] on div at bounding box center [249, 214] width 11 height 10
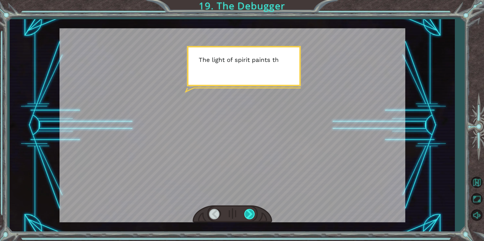
click at [248, 211] on div at bounding box center [249, 214] width 11 height 10
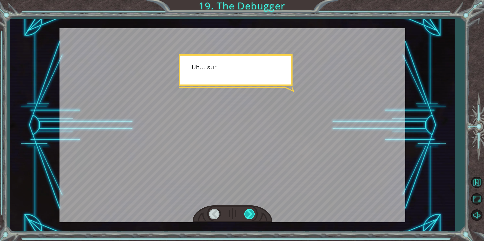
click at [248, 211] on div at bounding box center [249, 214] width 11 height 10
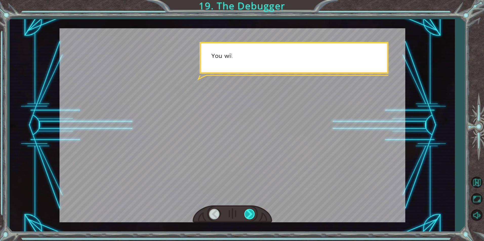
click at [246, 209] on div at bounding box center [249, 214] width 11 height 10
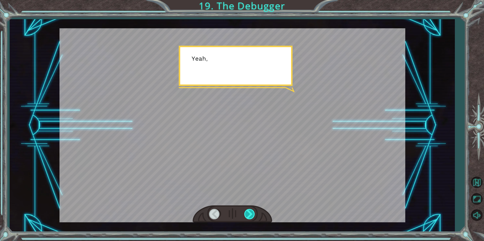
click at [246, 209] on div at bounding box center [249, 214] width 11 height 10
click at [247, 209] on div at bounding box center [249, 214] width 11 height 10
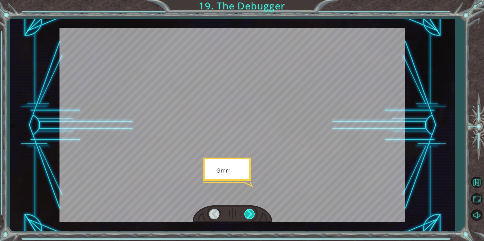
click at [247, 210] on div at bounding box center [249, 214] width 11 height 10
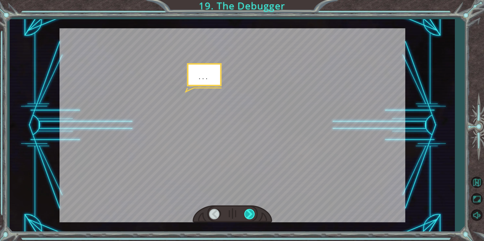
click at [247, 211] on div at bounding box center [249, 214] width 11 height 10
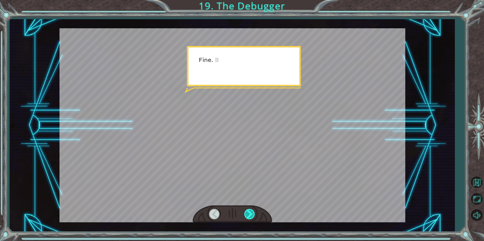
click at [248, 211] on div at bounding box center [249, 214] width 11 height 10
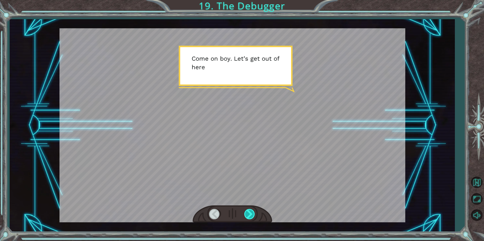
click at [248, 211] on div at bounding box center [249, 214] width 11 height 10
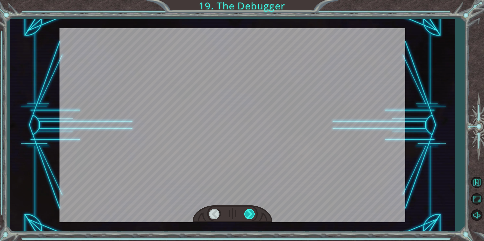
click at [248, 211] on div at bounding box center [249, 214] width 11 height 10
click at [248, 212] on div at bounding box center [249, 214] width 11 height 10
click at [248, 0] on div "Temporary Text F i n a l l y h e r e . S o t h i s i s t h e D e b u g g e r , …" at bounding box center [242, 0] width 484 height 0
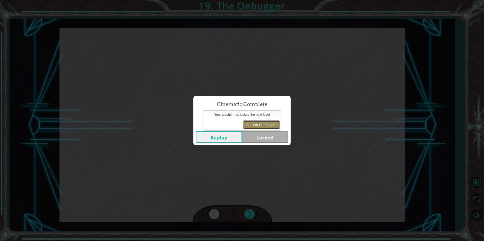
click at [254, 126] on button "Back to Dashboard" at bounding box center [261, 125] width 37 height 9
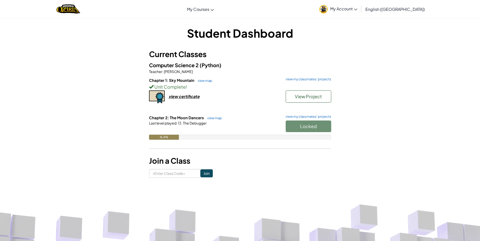
click at [316, 123] on div "Locked" at bounding box center [306, 128] width 51 height 14
drag, startPoint x: 316, startPoint y: 123, endPoint x: 310, endPoint y: 122, distance: 6.3
click at [310, 122] on div "Locked" at bounding box center [306, 128] width 51 height 14
click at [301, 124] on button "Start" at bounding box center [309, 127] width 46 height 12
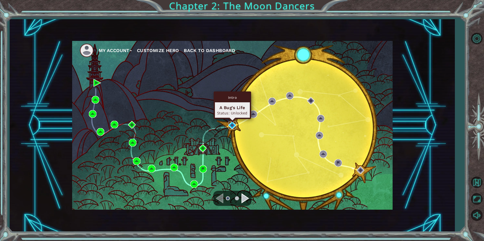
click at [230, 124] on img at bounding box center [232, 126] width 8 height 8
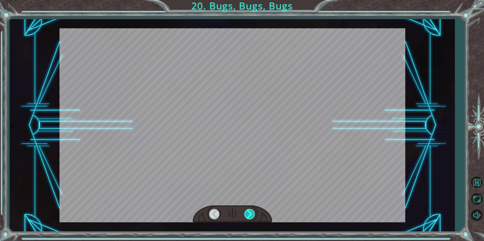
click at [252, 215] on div at bounding box center [249, 214] width 11 height 10
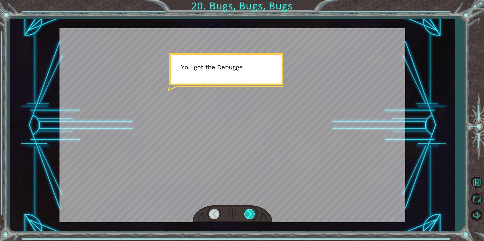
click at [252, 215] on div at bounding box center [249, 214] width 11 height 10
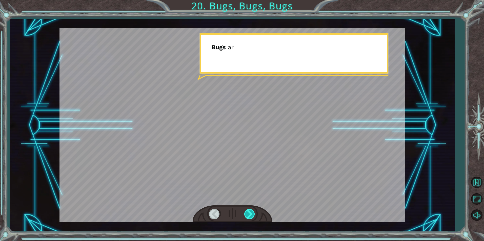
click at [252, 215] on div at bounding box center [249, 214] width 11 height 10
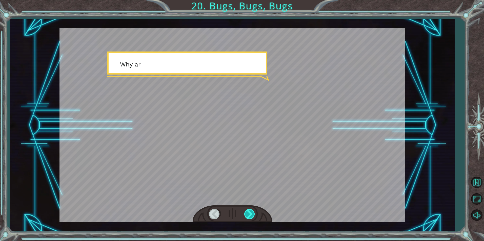
click at [252, 215] on div at bounding box center [249, 214] width 11 height 10
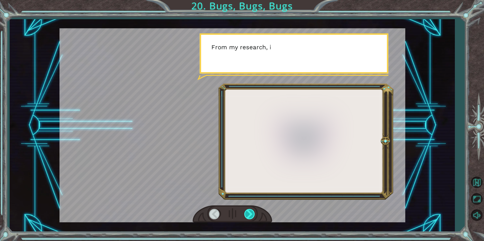
click at [252, 215] on div at bounding box center [249, 214] width 11 height 10
click at [252, 214] on div at bounding box center [249, 214] width 11 height 10
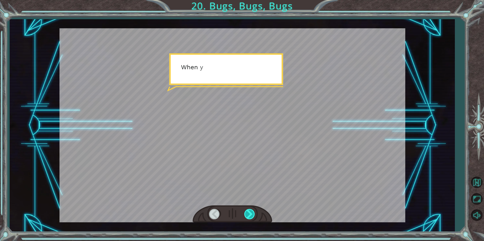
click at [252, 214] on div at bounding box center [249, 214] width 11 height 10
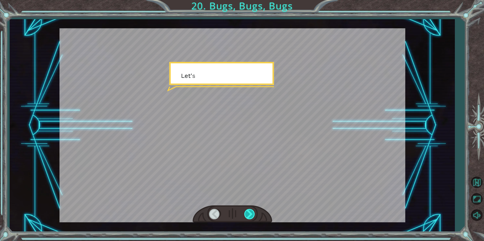
click at [252, 214] on div at bounding box center [249, 214] width 11 height 10
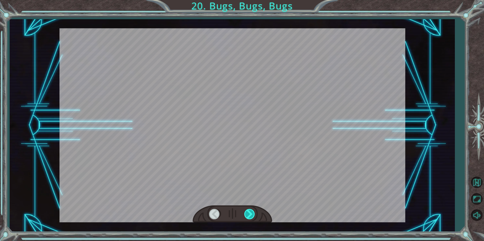
click at [252, 214] on div at bounding box center [249, 214] width 11 height 10
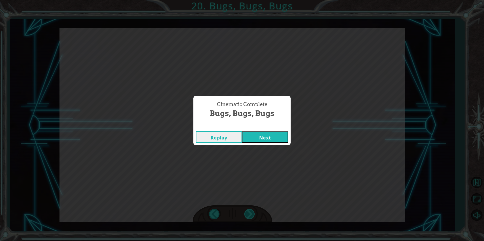
click at [252, 214] on div "Cinematic Complete Bugs, Bugs, Bugs Replay Next" at bounding box center [242, 120] width 484 height 241
drag, startPoint x: 252, startPoint y: 214, endPoint x: 268, endPoint y: 138, distance: 78.1
click at [268, 138] on button "Next" at bounding box center [265, 137] width 46 height 11
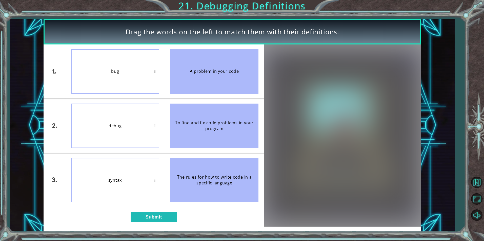
click at [152, 206] on li "syntax" at bounding box center [115, 181] width 99 height 54
click at [156, 215] on button "Submit" at bounding box center [154, 217] width 46 height 10
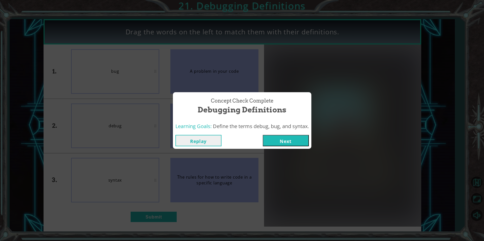
click at [308, 130] on div "Learning Goals: Define the terms debug, bug, and syntax." at bounding box center [242, 126] width 138 height 12
click at [291, 144] on button "Next" at bounding box center [286, 140] width 46 height 11
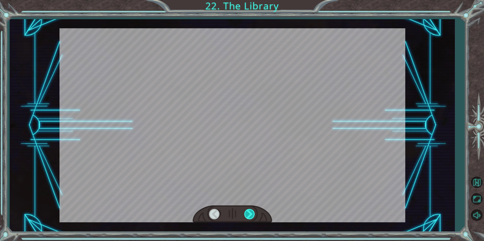
click at [245, 215] on div at bounding box center [249, 214] width 11 height 10
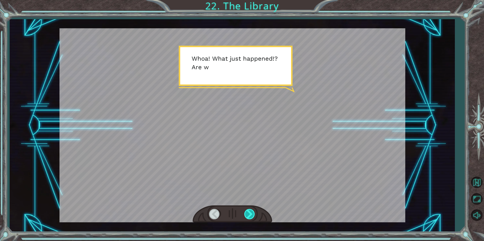
click at [251, 218] on div at bounding box center [249, 214] width 11 height 10
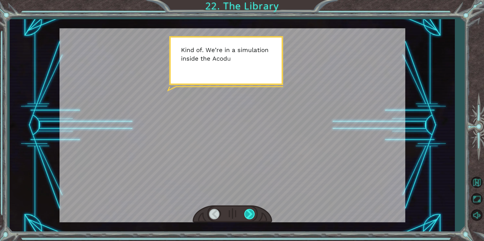
drag, startPoint x: 253, startPoint y: 212, endPoint x: 254, endPoint y: 208, distance: 4.3
click at [253, 212] on div at bounding box center [249, 214] width 11 height 10
click at [253, 208] on div at bounding box center [232, 214] width 79 height 17
click at [252, 208] on div at bounding box center [232, 214] width 79 height 17
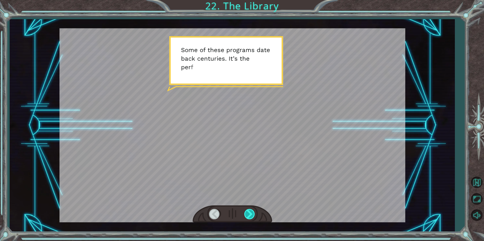
click at [253, 209] on div at bounding box center [232, 214] width 79 height 17
click at [253, 209] on div at bounding box center [249, 214] width 11 height 10
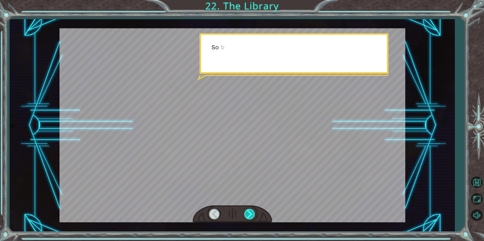
click at [253, 209] on div at bounding box center [249, 214] width 11 height 10
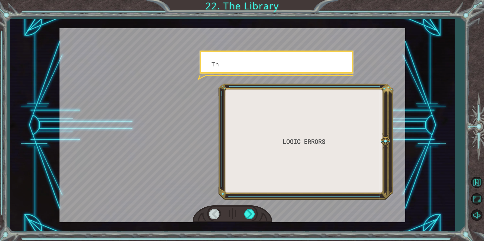
click at [250, 209] on div at bounding box center [232, 214] width 79 height 17
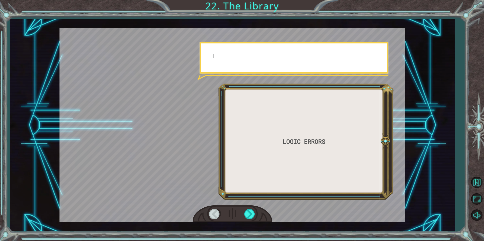
click at [250, 209] on div at bounding box center [232, 214] width 79 height 17
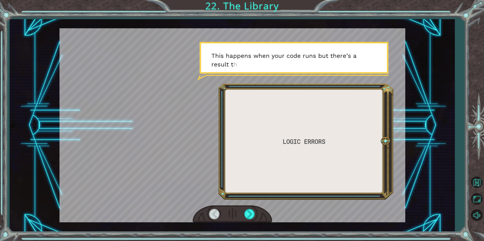
click at [250, 209] on div at bounding box center [232, 214] width 79 height 17
click at [249, 211] on div at bounding box center [249, 214] width 11 height 10
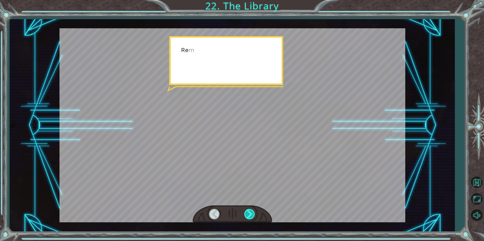
click at [249, 211] on div at bounding box center [249, 214] width 11 height 10
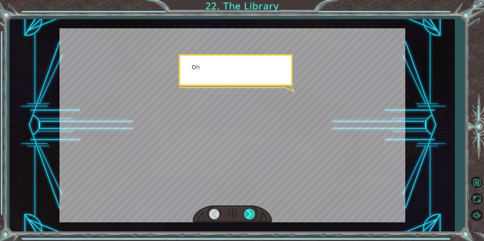
click at [249, 211] on div at bounding box center [249, 214] width 11 height 10
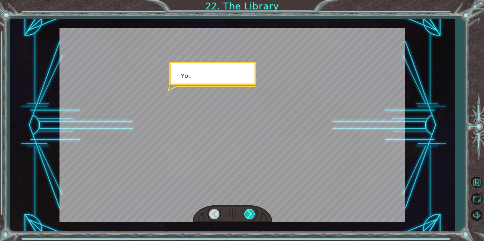
click at [249, 211] on div at bounding box center [249, 214] width 11 height 10
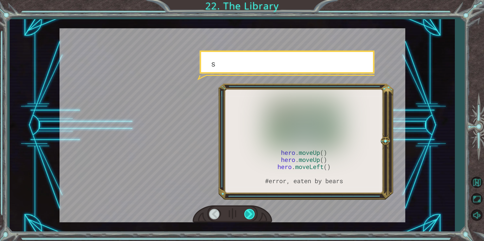
click at [249, 211] on div at bounding box center [249, 214] width 11 height 10
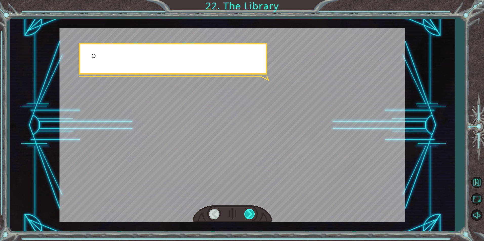
click at [249, 211] on div at bounding box center [249, 214] width 11 height 10
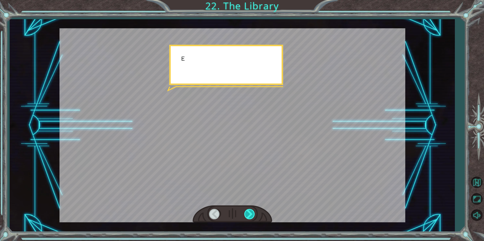
click at [249, 211] on div at bounding box center [249, 214] width 11 height 10
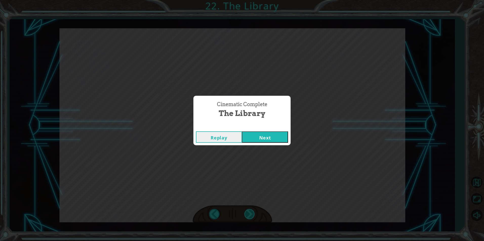
click at [249, 211] on div "Cinematic Complete The Library Replay Next" at bounding box center [242, 120] width 484 height 241
drag, startPoint x: 249, startPoint y: 211, endPoint x: 259, endPoint y: 133, distance: 77.9
click at [259, 132] on button "Next" at bounding box center [265, 137] width 46 height 11
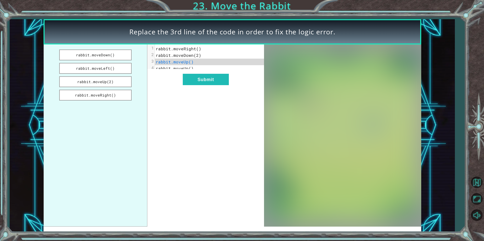
click at [260, 135] on button "Next" at bounding box center [265, 137] width 46 height 11
click at [210, 56] on pre "rabbit.moveDown(2)" at bounding box center [211, 55] width 113 height 7
click at [200, 81] on button "Submit" at bounding box center [206, 79] width 46 height 11
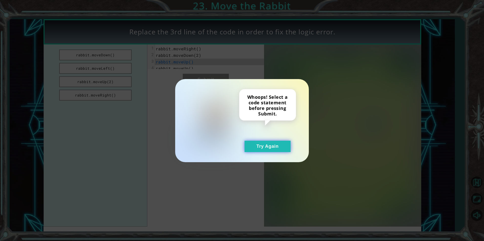
click at [254, 143] on button "Try Again" at bounding box center [268, 146] width 46 height 11
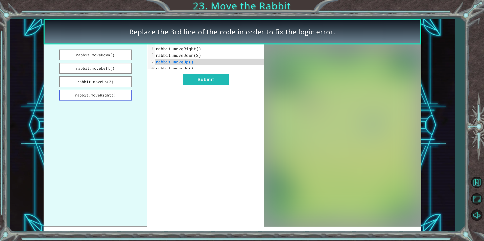
click at [123, 98] on button "rabbit.moveRight()" at bounding box center [95, 95] width 72 height 11
click at [196, 85] on button "Submit" at bounding box center [206, 79] width 46 height 11
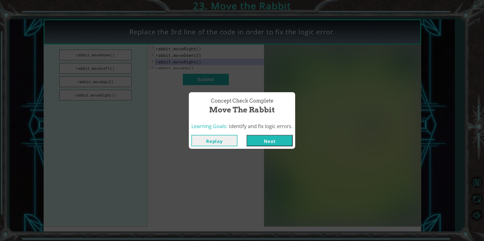
click at [259, 143] on button "Next" at bounding box center [270, 140] width 46 height 11
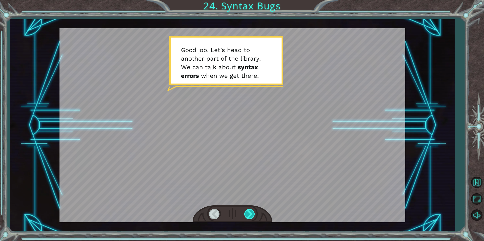
click at [249, 217] on div at bounding box center [249, 214] width 11 height 10
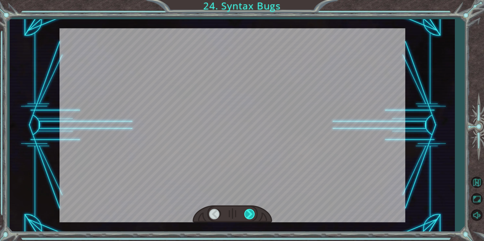
click at [249, 217] on div at bounding box center [249, 214] width 11 height 10
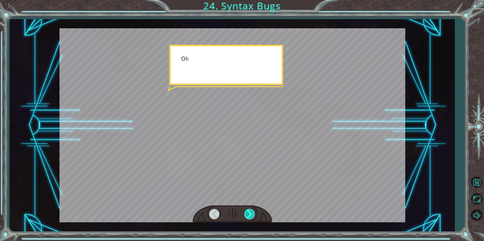
click at [249, 216] on div at bounding box center [249, 214] width 11 height 10
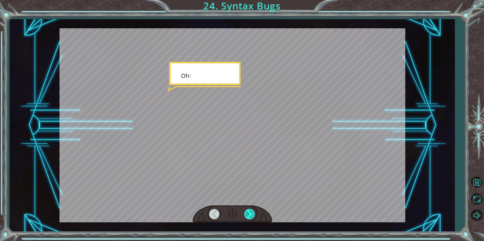
click at [249, 216] on div at bounding box center [249, 214] width 11 height 10
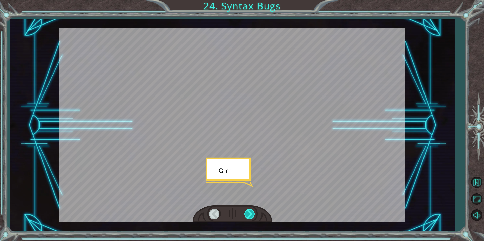
click at [249, 216] on div at bounding box center [249, 214] width 11 height 10
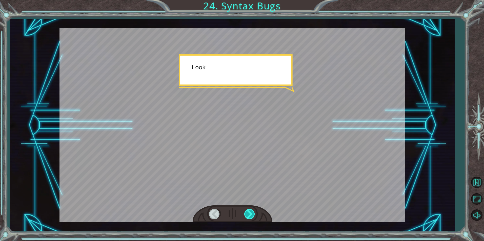
click at [249, 216] on div at bounding box center [249, 214] width 11 height 10
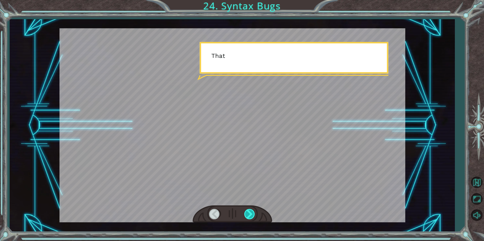
click at [249, 216] on div at bounding box center [249, 214] width 11 height 10
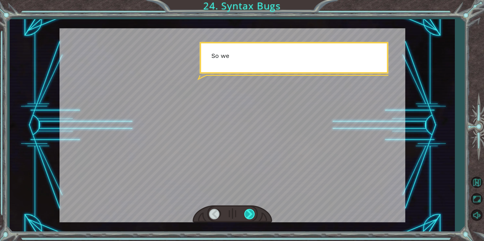
click at [249, 216] on div at bounding box center [249, 214] width 11 height 10
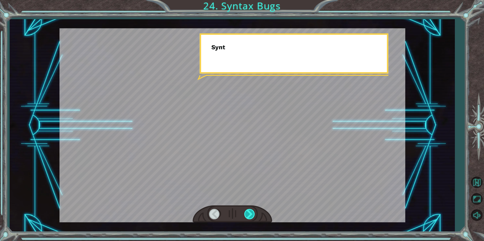
click at [249, 216] on div at bounding box center [249, 214] width 11 height 10
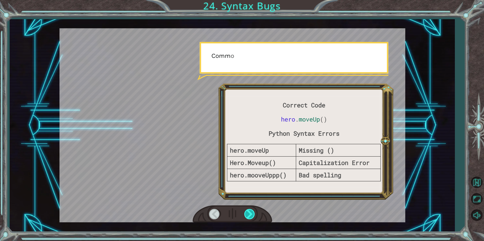
click at [249, 216] on div at bounding box center [249, 214] width 11 height 10
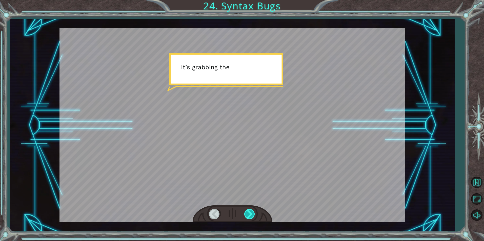
click at [249, 216] on div at bounding box center [249, 214] width 11 height 10
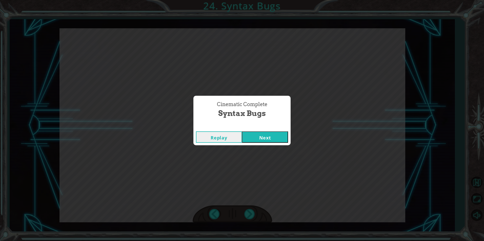
click at [262, 135] on button "Next" at bounding box center [265, 137] width 46 height 11
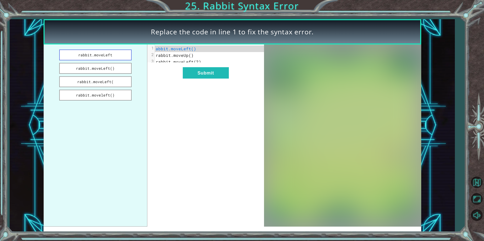
click at [114, 55] on button "rabbit.moveLeft" at bounding box center [95, 55] width 72 height 11
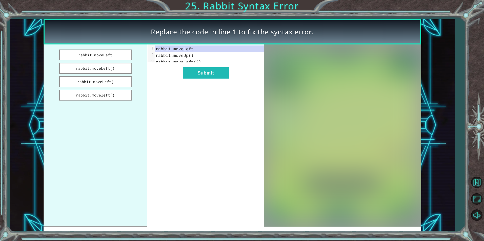
click at [183, 71] on div "xxxxxxxxxx 3 1 rabbit.moveLeft 2 rabbit.moveUp() 3 rabbit.moveLeft(2) Submit" at bounding box center [205, 136] width 117 height 182
click at [188, 74] on button "Submit" at bounding box center [206, 72] width 46 height 11
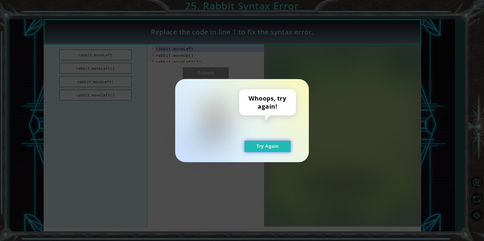
click at [251, 143] on button "Try Again" at bounding box center [268, 146] width 46 height 11
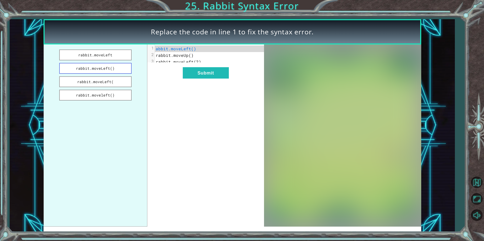
click at [113, 69] on button "rabbit.moveLeft()" at bounding box center [95, 68] width 72 height 11
click at [192, 75] on button "Submit" at bounding box center [206, 72] width 46 height 11
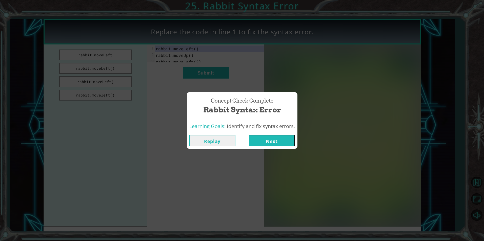
click at [291, 149] on div "Replay Next" at bounding box center [242, 141] width 111 height 16
click at [277, 142] on button "Next" at bounding box center [272, 140] width 46 height 11
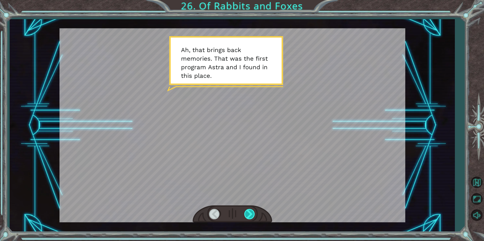
click at [248, 212] on div at bounding box center [249, 214] width 11 height 10
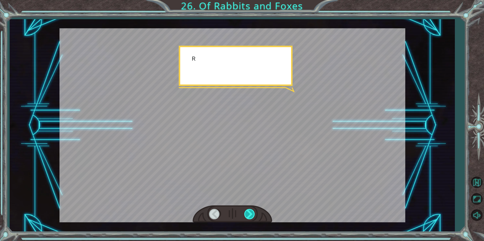
click at [248, 212] on div at bounding box center [249, 214] width 11 height 10
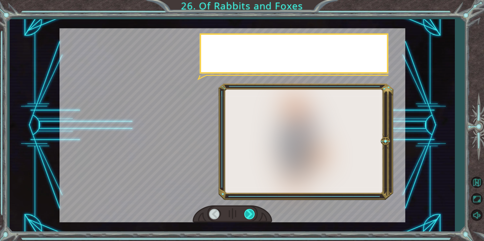
click at [247, 211] on div at bounding box center [249, 214] width 11 height 10
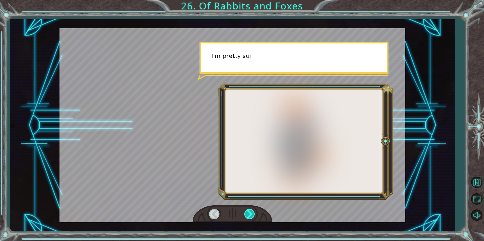
click at [247, 211] on div at bounding box center [249, 214] width 11 height 10
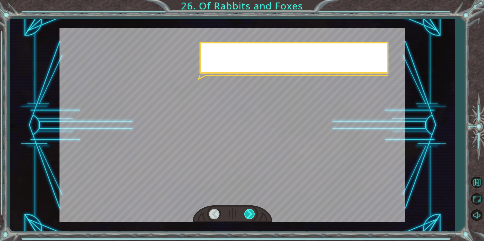
click at [247, 211] on div at bounding box center [249, 214] width 11 height 10
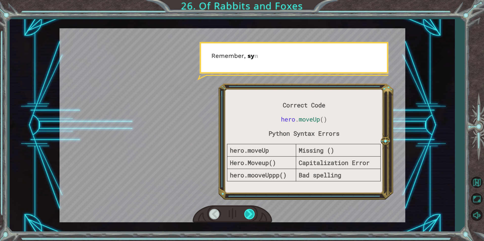
click at [247, 211] on div at bounding box center [249, 214] width 11 height 10
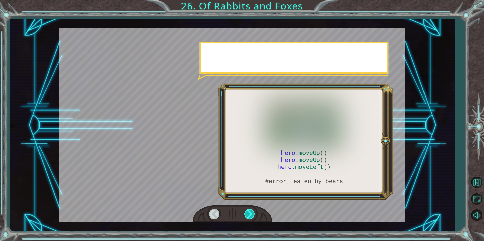
click at [247, 211] on div at bounding box center [249, 214] width 11 height 10
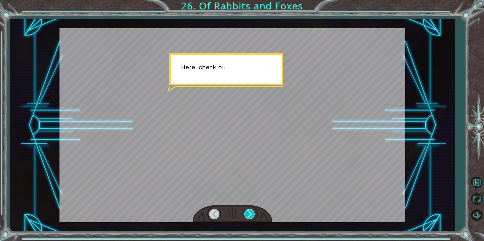
click at [245, 211] on div at bounding box center [249, 214] width 11 height 10
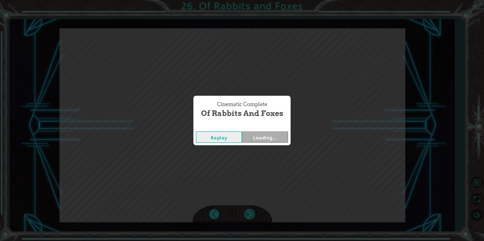
click at [245, 0] on div "hero . moveUp () hero . moveUp () hero . moveLeft () #error, eaten by bears A h…" at bounding box center [242, 0] width 484 height 0
click at [245, 210] on div "Cinematic Complete Of Rabbits and Foxes Replay Next" at bounding box center [242, 120] width 484 height 241
click at [256, 136] on button "Next" at bounding box center [265, 137] width 46 height 11
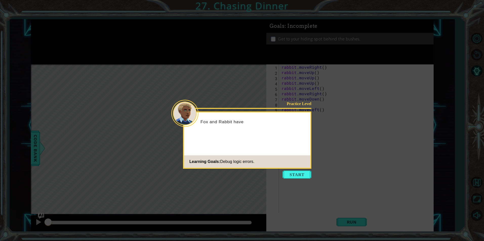
click at [294, 173] on button "Start" at bounding box center [296, 175] width 29 height 8
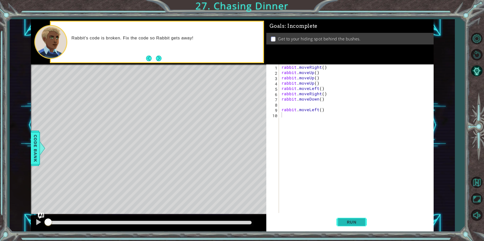
click at [353, 217] on button "Run" at bounding box center [351, 222] width 30 height 17
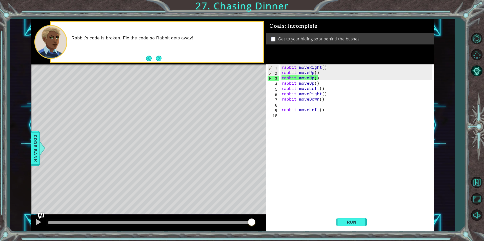
click at [311, 78] on div "rabbit . moveRight ( ) rabbit . moveUp ( ) rabbit . moveUp ( ) rabbit . moveUp …" at bounding box center [357, 144] width 154 height 159
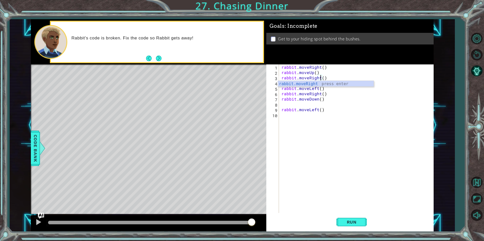
scroll to position [0, 3]
click at [361, 220] on span "Run" at bounding box center [352, 222] width 20 height 5
click at [314, 73] on div "rabbit . moveRight ( ) rabbit . moveUp ( ) rabbit . moveUp ( ) rabbit . moveUp …" at bounding box center [357, 144] width 154 height 159
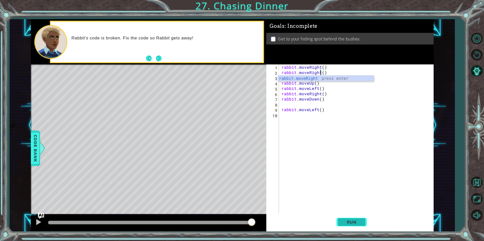
click at [363, 227] on button "Run" at bounding box center [351, 222] width 30 height 17
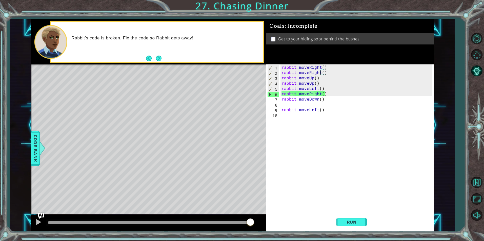
click at [319, 95] on div "rabbit . moveRight ( ) rabbit . moveRight ( ) rabbit . moveUp ( ) rabbit . move…" at bounding box center [357, 144] width 154 height 159
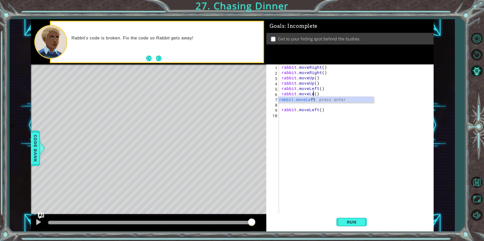
scroll to position [0, 2]
type textarea "rabbit.moveLeft()"
click at [357, 221] on span "Run" at bounding box center [352, 222] width 20 height 5
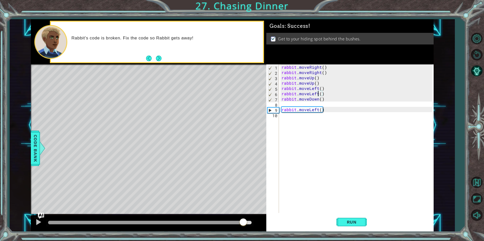
drag, startPoint x: 99, startPoint y: 220, endPoint x: 246, endPoint y: 218, distance: 146.6
click at [245, 218] on div at bounding box center [148, 224] width 235 height 16
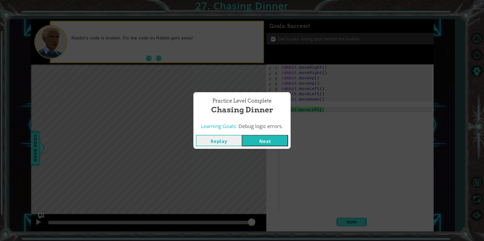
click at [273, 139] on button "Next" at bounding box center [265, 140] width 46 height 11
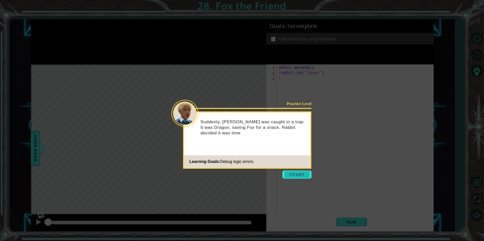
click at [295, 173] on button "Start" at bounding box center [296, 175] width 29 height 8
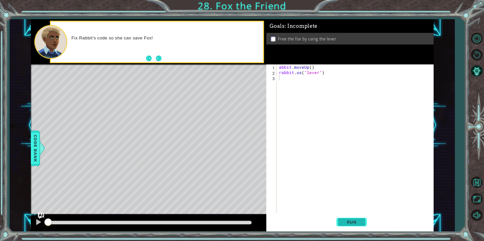
click at [362, 222] on button "Run" at bounding box center [351, 222] width 30 height 17
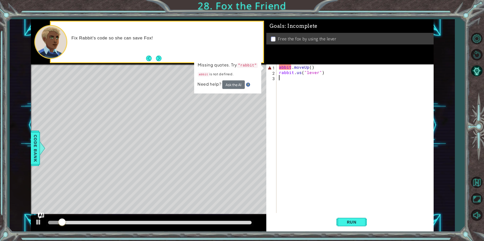
click at [280, 66] on div "abbit . moveUp ( ) rabbit . us ( "lever" )" at bounding box center [356, 144] width 156 height 159
type textarea "rabbit.moveUp()"
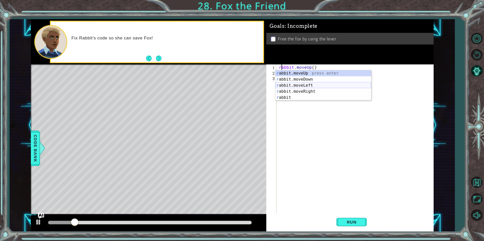
scroll to position [0, 0]
click at [323, 137] on div "rabbit . moveUp ( ) rabbit . us ( "lever" )" at bounding box center [356, 144] width 156 height 159
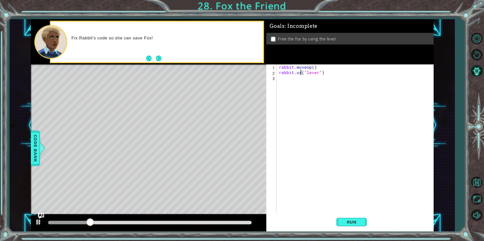
click at [300, 72] on div "rabbit . moveUp ( ) rabbit . us ( "lever" )" at bounding box center [356, 144] width 156 height 159
type textarea "rabbit.use("lever")"
click at [314, 140] on div "rabbit . moveUp ( ) rabbit . use ( "lever" )" at bounding box center [356, 144] width 156 height 159
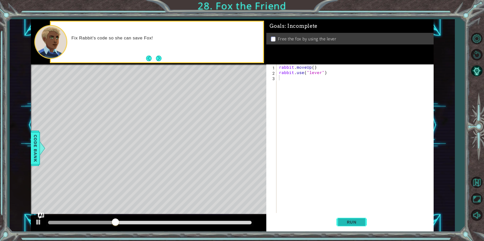
click at [351, 222] on span "Run" at bounding box center [352, 222] width 20 height 5
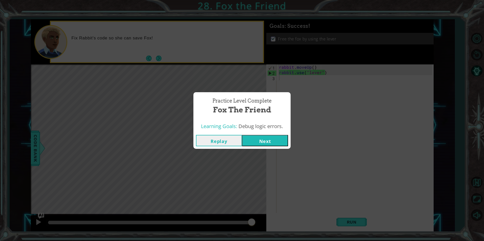
click at [267, 144] on button "Next" at bounding box center [265, 140] width 46 height 11
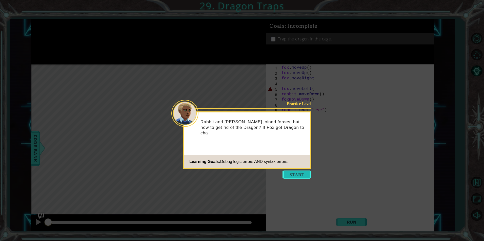
click at [289, 172] on button "Start" at bounding box center [296, 175] width 29 height 8
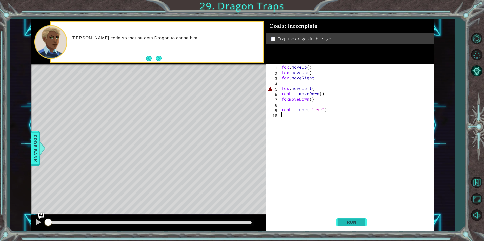
click at [350, 223] on span "Run" at bounding box center [352, 222] width 20 height 5
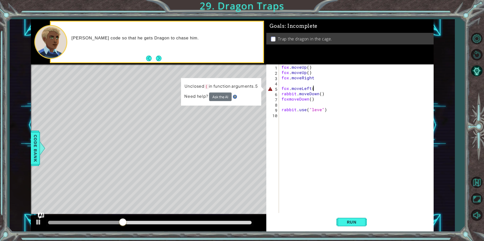
click at [313, 90] on div "fox . moveUp ( ) fox . moveUp ( ) fox . moveRight fox . moveLeft ( rabbit . mov…" at bounding box center [357, 144] width 154 height 159
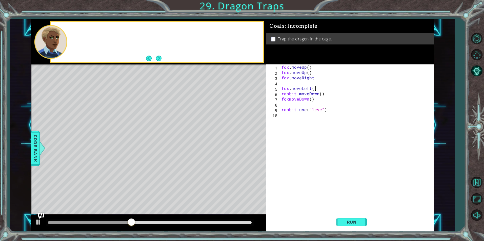
scroll to position [0, 2]
click at [344, 218] on button "Run" at bounding box center [351, 222] width 30 height 17
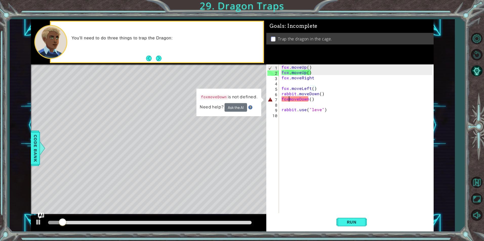
click at [290, 100] on div "fox . moveUp ( ) fox . moveUp ( ) fox . moveRight fox . moveLeft ( ) rabbit . m…" at bounding box center [357, 144] width 154 height 159
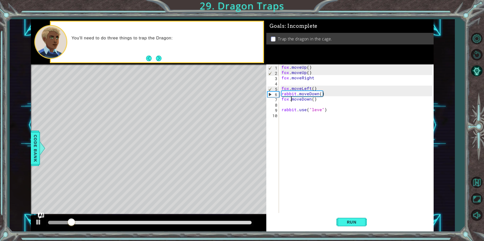
scroll to position [0, 1]
click at [343, 225] on span "Run" at bounding box center [352, 222] width 20 height 5
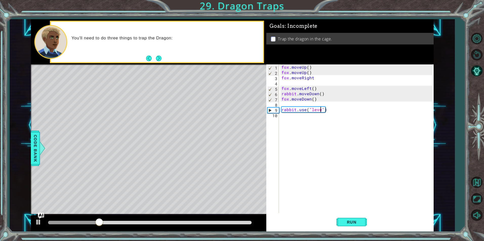
click at [320, 112] on div "fox . moveUp ( ) fox . moveUp ( ) fox . moveRight fox . moveLeft ( ) rabbit . m…" at bounding box center [357, 144] width 154 height 159
click at [353, 226] on button "Run" at bounding box center [351, 222] width 30 height 17
click at [317, 99] on div "fox . moveUp ( ) fox . moveUp ( ) fox . moveRight fox . moveLeft ( ) rabbit . m…" at bounding box center [357, 144] width 154 height 159
type textarea "fox.moveDown()"
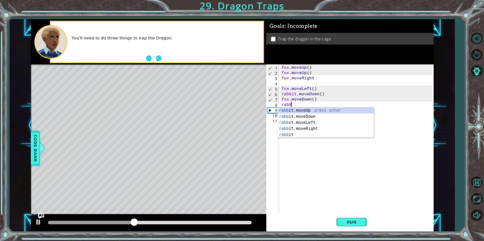
scroll to position [0, 1]
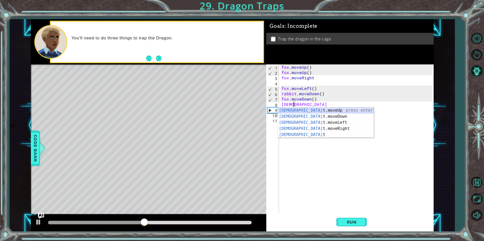
click at [315, 113] on div "rabbi t.moveUp press enter rabbi t.moveDown press enter rabbi t.moveLeft press …" at bounding box center [326, 129] width 96 height 43
type textarea "rabbit.moveUp(1)"
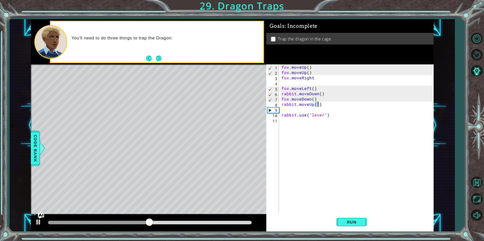
click at [309, 111] on div "fox . moveUp ( ) fox . moveUp ( ) fox . moveRight fox . moveLeft ( ) rabbit . m…" at bounding box center [357, 144] width 154 height 159
type textarea "fox.moveleft"
click at [319, 110] on div "fox . moveUp ( ) fox . moveUp ( ) fox . moveRight fox . moveLeft ( ) rabbit . m…" at bounding box center [357, 144] width 154 height 159
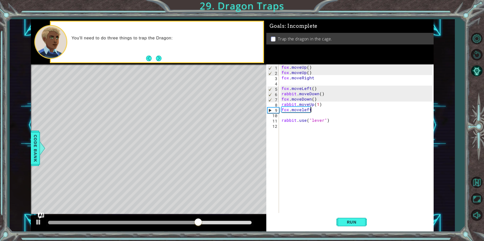
scroll to position [0, 2]
click at [350, 220] on span "Run" at bounding box center [352, 222] width 20 height 5
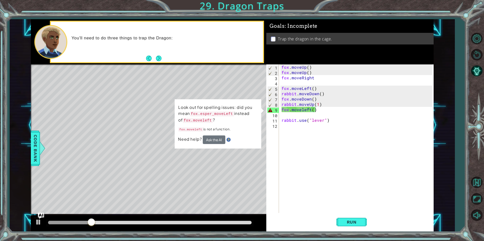
click at [201, 115] on code "fox.esper_moveLeft" at bounding box center [212, 114] width 44 height 5
click at [303, 111] on div "fox . moveUp ( ) fox . moveUp ( ) fox . moveRight fox . moveLeft ( ) rabbit . m…" at bounding box center [357, 144] width 154 height 159
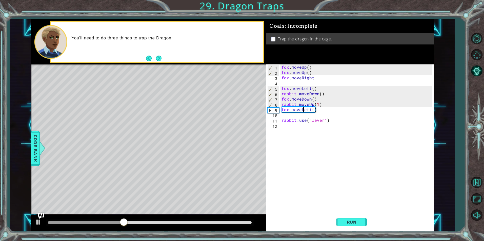
scroll to position [0, 2]
type textarea "fox.moveLeft()"
click at [358, 222] on span "Run" at bounding box center [352, 222] width 20 height 5
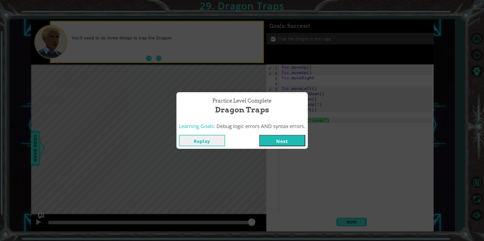
click at [289, 141] on button "Next" at bounding box center [282, 140] width 46 height 11
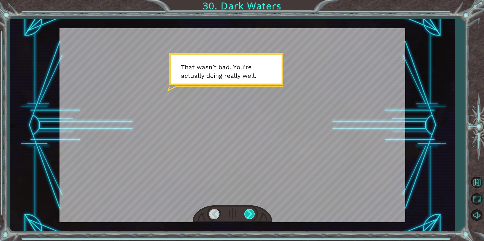
click at [252, 215] on div at bounding box center [249, 214] width 11 height 10
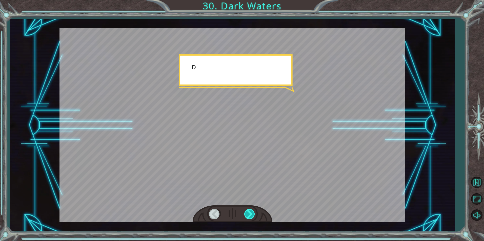
click at [252, 215] on div at bounding box center [249, 214] width 11 height 10
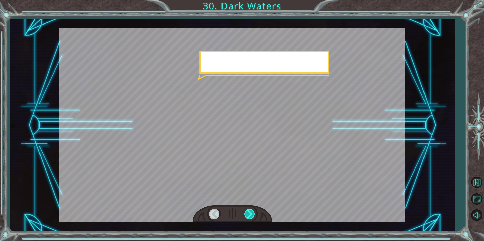
click at [252, 215] on div at bounding box center [249, 214] width 11 height 10
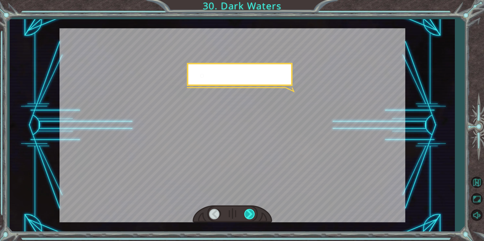
click at [252, 215] on div at bounding box center [249, 214] width 11 height 10
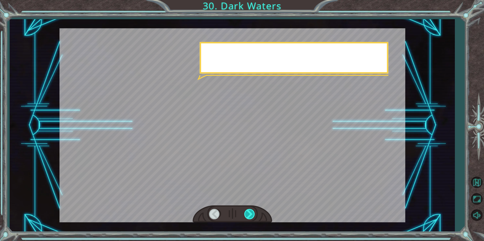
click at [252, 215] on div at bounding box center [249, 214] width 11 height 10
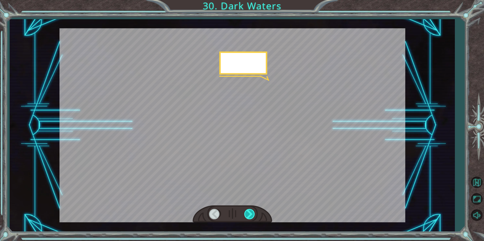
click at [252, 215] on div at bounding box center [249, 214] width 11 height 10
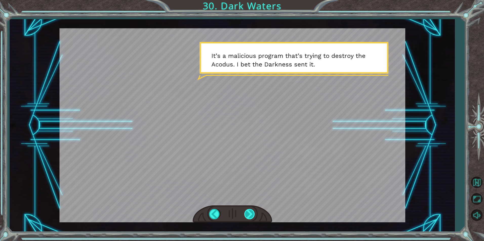
click at [251, 211] on div at bounding box center [249, 214] width 11 height 10
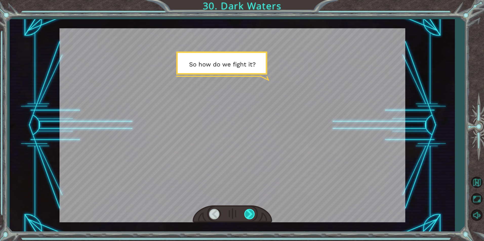
click at [251, 211] on div at bounding box center [249, 214] width 11 height 10
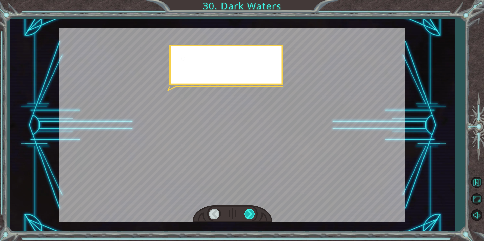
click at [251, 211] on div at bounding box center [249, 214] width 11 height 10
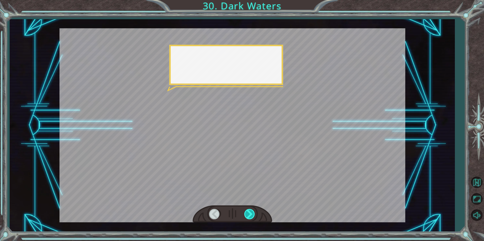
click at [251, 211] on div at bounding box center [249, 214] width 11 height 10
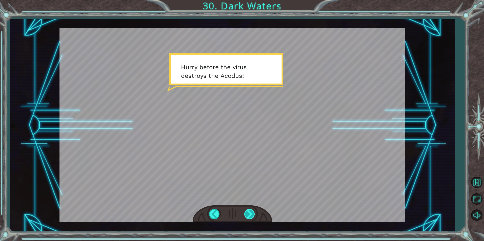
click at [247, 216] on div at bounding box center [249, 214] width 11 height 10
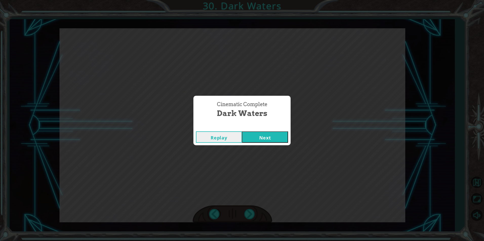
click at [263, 139] on button "Next" at bounding box center [265, 137] width 46 height 11
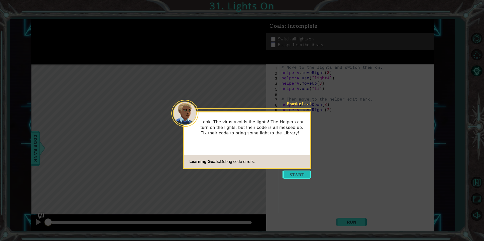
click at [289, 173] on button "Start" at bounding box center [296, 175] width 29 height 8
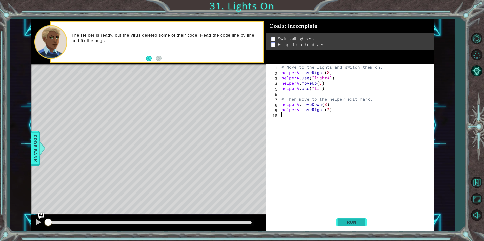
click at [348, 223] on span "Run" at bounding box center [352, 222] width 20 height 5
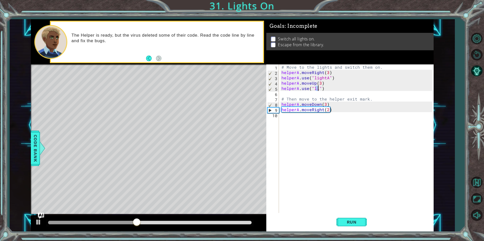
click at [317, 88] on div "# Move to the lights and switch them on. helperA . moveRight ( 3 ) helperA . us…" at bounding box center [357, 144] width 154 height 159
click at [318, 88] on div "# Move to the lights and switch them on. helperA . moveRight ( 3 ) helperA . us…" at bounding box center [357, 144] width 154 height 159
click at [327, 93] on div ""light A" press enter" at bounding box center [355, 101] width 96 height 18
click at [347, 219] on button "Run" at bounding box center [351, 222] width 30 height 17
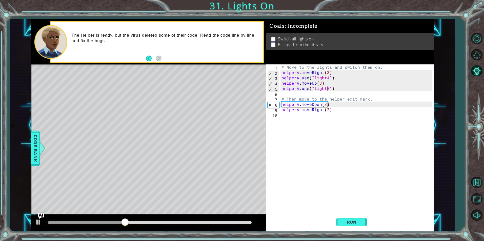
scroll to position [0, 3]
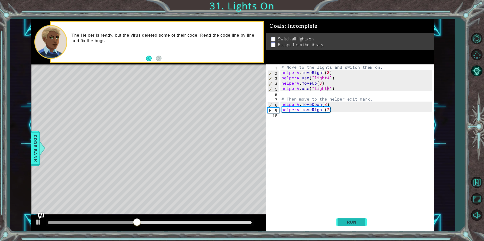
type textarea "helperA.use("lightB")"
click at [341, 225] on button "Run" at bounding box center [351, 222] width 30 height 17
click at [320, 116] on div "# Move to the lights and switch them on. helperA . moveRight ( 3 ) helperA . us…" at bounding box center [357, 144] width 154 height 159
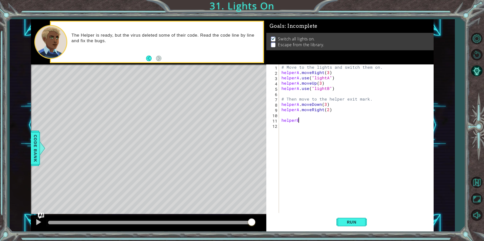
scroll to position [0, 1]
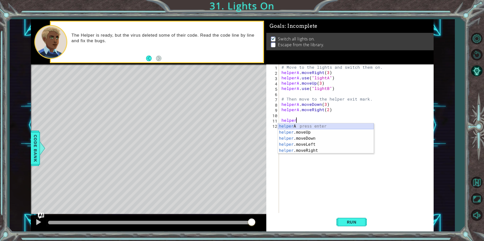
click at [318, 128] on div "helper A press enter helper .moveUp press enter helper .moveDown press enter he…" at bounding box center [326, 145] width 96 height 43
type textarea "helperA"
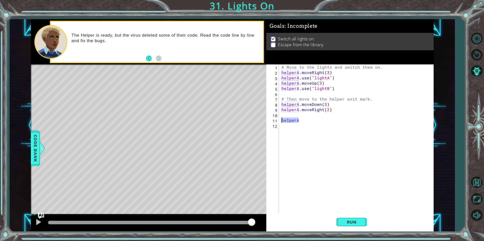
drag, startPoint x: 303, startPoint y: 121, endPoint x: 269, endPoint y: 121, distance: 34.2
click at [269, 121] on div "helperA 1 2 3 4 5 6 7 8 9 10 11 12 # Move to the lights and switch them on. hel…" at bounding box center [349, 139] width 166 height 149
click at [325, 105] on div "# Move to the lights and switch them on. helperA . moveRight ( 3 ) helperA . us…" at bounding box center [357, 144] width 154 height 159
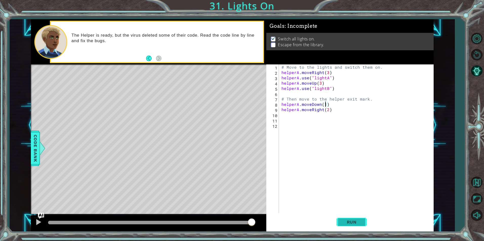
type textarea "helperA.moveDown(1)"
click at [357, 219] on button "Run" at bounding box center [351, 222] width 30 height 17
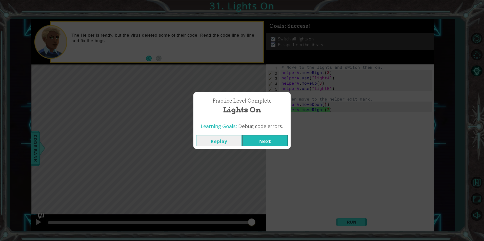
click at [265, 145] on button "Next" at bounding box center [265, 140] width 46 height 11
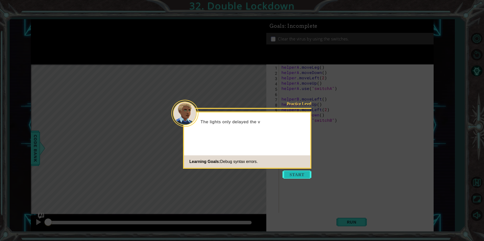
click at [296, 176] on button "Start" at bounding box center [296, 175] width 29 height 8
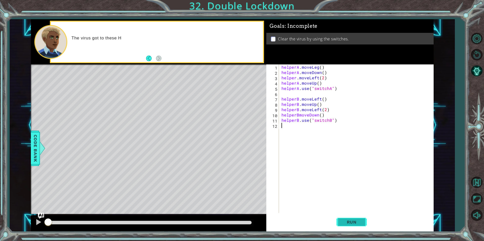
click at [342, 229] on button "Run" at bounding box center [351, 222] width 30 height 17
click at [344, 224] on span "Run" at bounding box center [352, 222] width 20 height 5
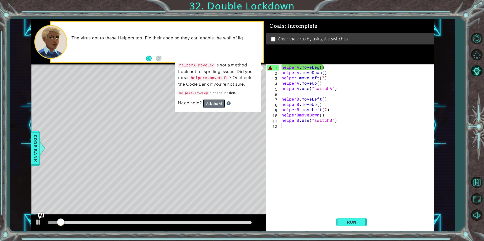
click at [217, 106] on button "Ask the AI" at bounding box center [214, 103] width 23 height 9
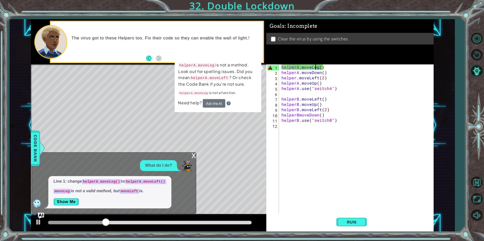
click at [317, 69] on div "helperA . moveLeg ( ) helperA . moveDown ( ) helper . moveLeft ( 2 ) helperA . …" at bounding box center [357, 144] width 154 height 159
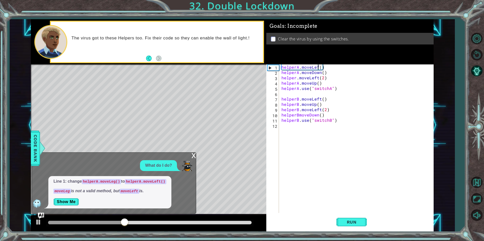
scroll to position [0, 3]
click at [342, 219] on button "Run" at bounding box center [351, 222] width 30 height 17
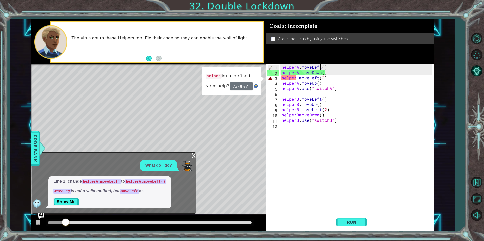
click at [296, 77] on div "helperA . moveLeft ( ) helperA . moveDown ( ) helper . moveLeft ( 2 ) helperA .…" at bounding box center [357, 144] width 154 height 159
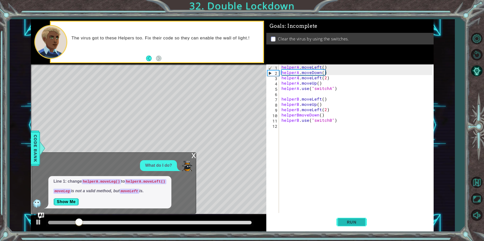
click at [347, 221] on button "Run" at bounding box center [351, 222] width 30 height 17
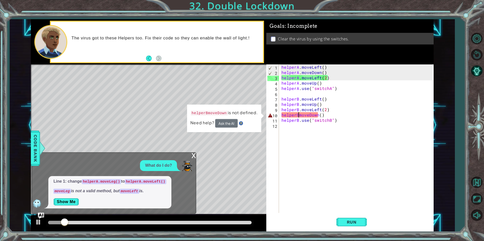
click at [299, 116] on div "helperA . moveLeft ( ) helperA . moveDown ( ) helperA . moveLeft ( 2 ) helperA …" at bounding box center [357, 144] width 154 height 159
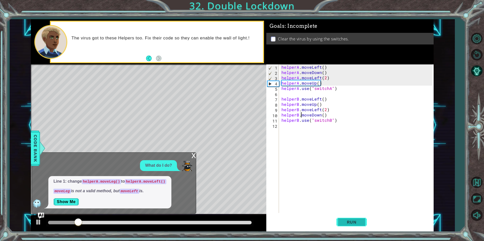
type textarea "helperB.moveDown()"
click at [342, 223] on span "Run" at bounding box center [352, 222] width 20 height 5
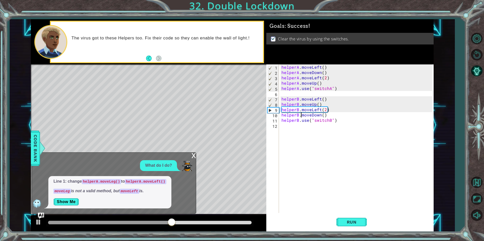
click at [194, 155] on div "x" at bounding box center [193, 155] width 5 height 5
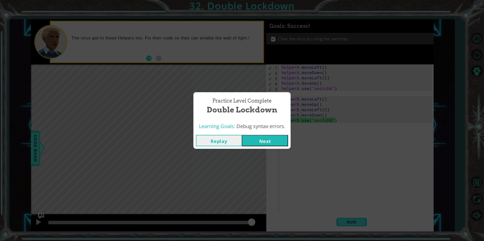
click at [282, 139] on button "Next" at bounding box center [265, 140] width 46 height 11
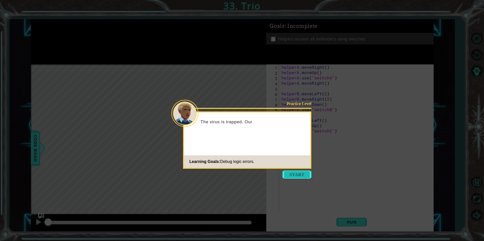
click at [291, 179] on button "Start" at bounding box center [296, 175] width 29 height 8
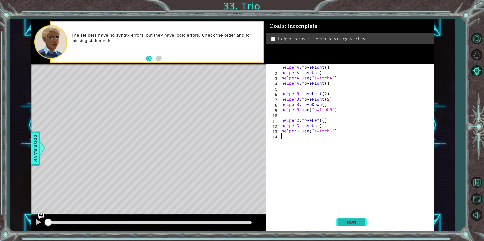
click at [339, 222] on button "Run" at bounding box center [351, 222] width 30 height 17
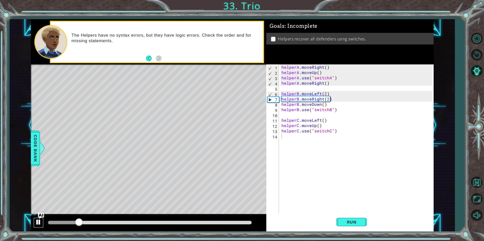
click at [39, 221] on div at bounding box center [38, 222] width 7 height 7
click at [327, 86] on div "helperA . moveRight ( ) helperA . moveUp ( ) helperA . use ( "switchA" ) helper…" at bounding box center [357, 144] width 154 height 159
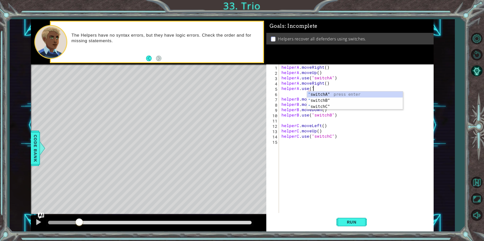
scroll to position [0, 2]
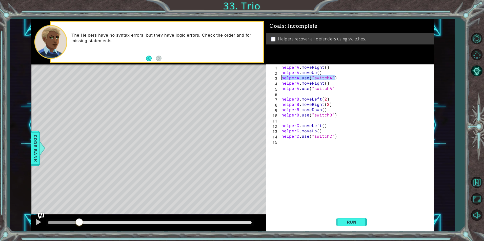
drag, startPoint x: 341, startPoint y: 78, endPoint x: 269, endPoint y: 76, distance: 72.4
click at [269, 76] on div "helperA.use("switchA" 1 2 3 4 5 6 7 8 9 10 11 12 13 14 15 helperA . moveRight (…" at bounding box center [349, 139] width 166 height 149
type textarea "helperA.use("switchA")"
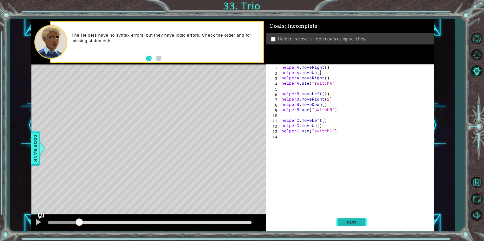
click at [349, 216] on button "Run" at bounding box center [351, 222] width 30 height 17
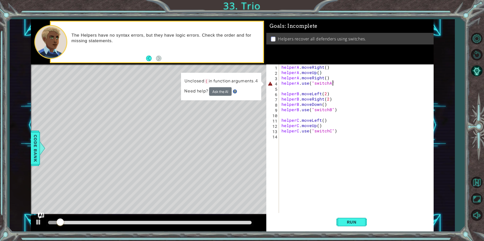
click at [346, 84] on div "helperA . moveRight ( ) helperA . moveUp ( ) helperA . moveRight ( ) helperA . …" at bounding box center [357, 144] width 154 height 159
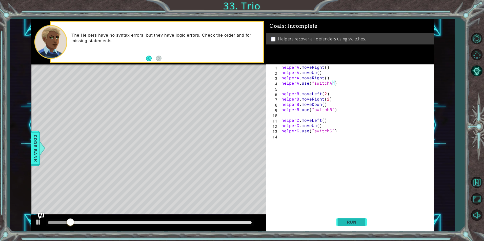
click at [360, 219] on button "Run" at bounding box center [351, 222] width 30 height 17
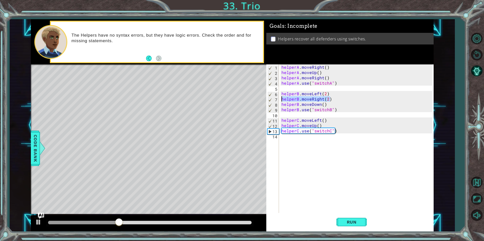
drag, startPoint x: 330, startPoint y: 99, endPoint x: 282, endPoint y: 99, distance: 47.3
click at [282, 99] on div "helperA . moveRight ( ) helperA . moveUp ( ) helperA . moveRight ( ) helperA . …" at bounding box center [357, 144] width 154 height 159
type textarea "helperB.moveRight(2)"
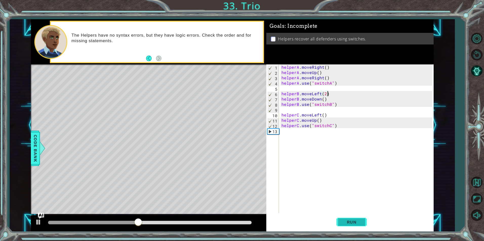
click at [355, 218] on button "Run" at bounding box center [351, 222] width 30 height 17
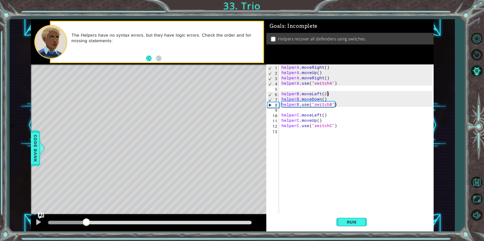
drag, startPoint x: 55, startPoint y: 221, endPoint x: 87, endPoint y: 226, distance: 31.8
click at [87, 226] on div at bounding box center [86, 222] width 9 height 9
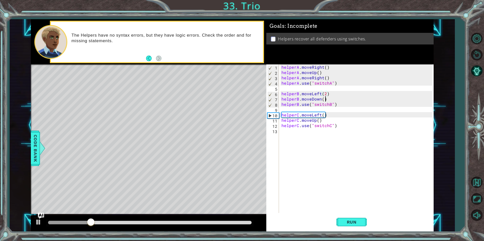
click at [329, 101] on div "helperA . moveRight ( ) helperA . moveUp ( ) helperA . moveRight ( ) helperA . …" at bounding box center [357, 144] width 154 height 159
type textarea "helperB.moveDown()"
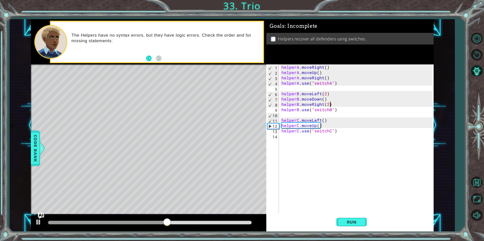
scroll to position [0, 3]
click at [349, 221] on span "Run" at bounding box center [352, 222] width 20 height 5
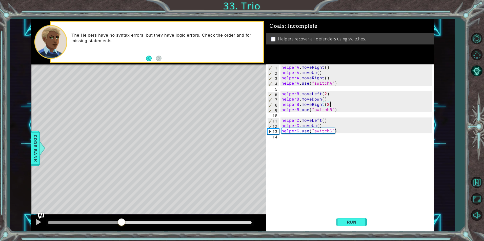
drag, startPoint x: 54, startPoint y: 220, endPoint x: 121, endPoint y: 224, distance: 67.2
click at [121, 224] on div at bounding box center [121, 222] width 9 height 9
click at [324, 127] on div "helperA . moveRight ( ) helperA . moveUp ( ) helperA . moveRight ( ) helperA . …" at bounding box center [357, 144] width 154 height 159
type textarea "helperC.moveUp()"
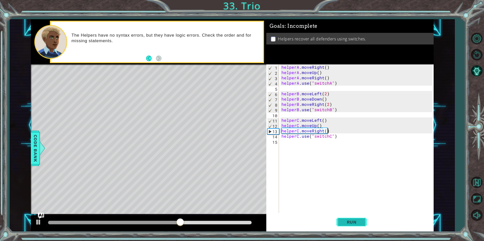
type textarea "helperC.moveRight()"
click at [348, 226] on button "Run" at bounding box center [351, 222] width 30 height 17
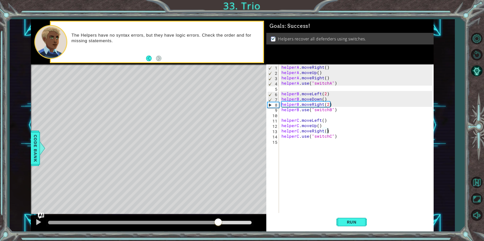
click at [219, 223] on div at bounding box center [150, 223] width 204 height 4
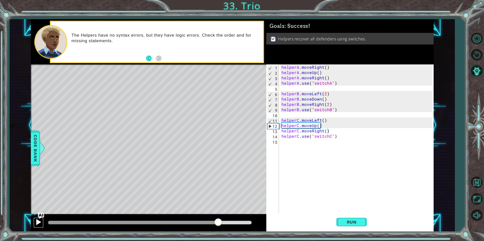
click at [37, 220] on div at bounding box center [38, 222] width 7 height 7
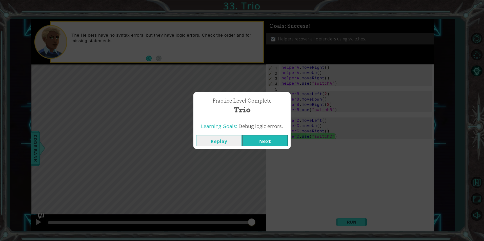
click at [274, 144] on button "Next" at bounding box center [265, 140] width 46 height 11
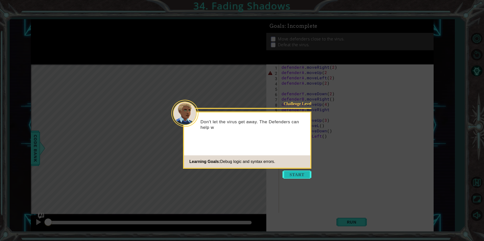
click at [299, 175] on button "Start" at bounding box center [296, 175] width 29 height 8
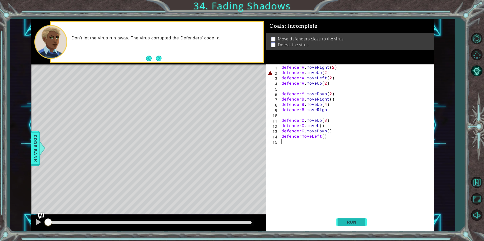
click at [357, 221] on span "Run" at bounding box center [352, 222] width 20 height 5
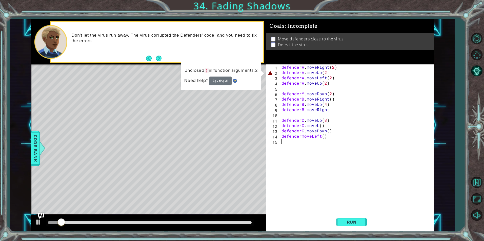
click at [327, 73] on div "defenderA . moveRight ( 2 ) defenderA . moveUp ( 2 defenderA . moveLeft ( 2 ) d…" at bounding box center [357, 144] width 154 height 159
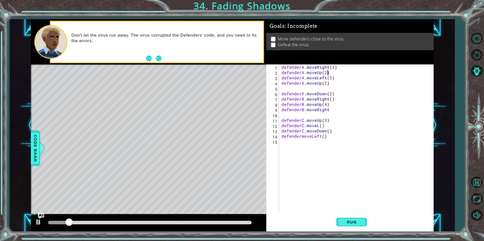
scroll to position [0, 3]
click at [355, 220] on span "Run" at bounding box center [352, 222] width 20 height 5
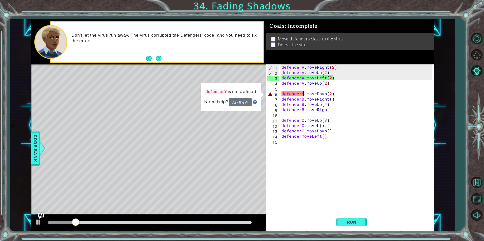
click at [304, 95] on div "defenderA . moveRight ( 2 ) defenderA . moveUp ( 2 ) defenderA . moveLeft ( 2 )…" at bounding box center [357, 144] width 154 height 159
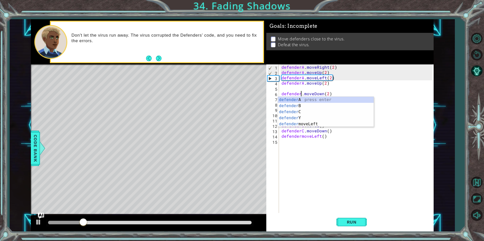
scroll to position [0, 2]
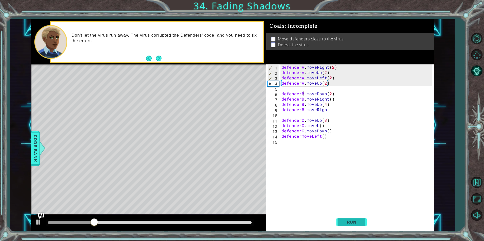
click at [355, 221] on span "Run" at bounding box center [352, 222] width 20 height 5
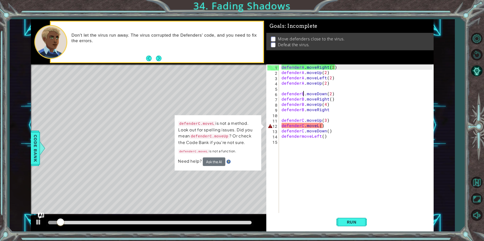
click at [319, 127] on div "defenderA . moveRight ( 2 ) defenderA . moveUp ( 2 ) defenderA . moveLeft ( 2 )…" at bounding box center [357, 144] width 154 height 159
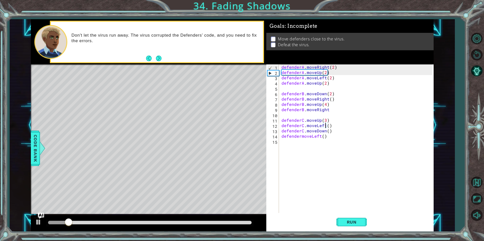
scroll to position [0, 3]
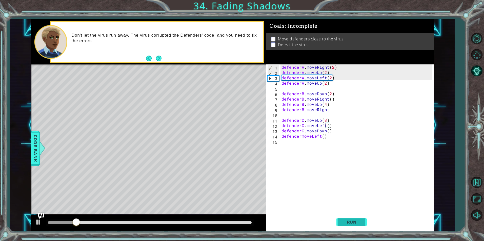
click at [358, 222] on span "Run" at bounding box center [352, 222] width 20 height 5
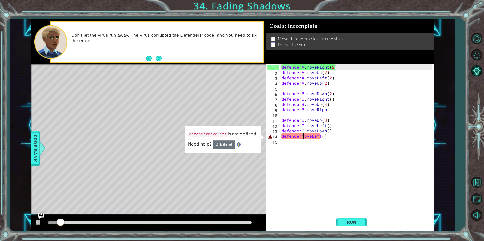
click at [302, 138] on div "defenderA . moveRight ( 2 ) defenderA . moveUp ( 2 ) defenderA . moveLeft ( 2 )…" at bounding box center [357, 144] width 154 height 159
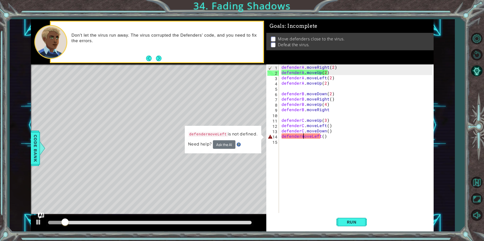
click at [301, 138] on div "defenderA . moveRight ( 2 ) defenderA . moveUp ( 2 ) defenderA . moveLeft ( 2 )…" at bounding box center [357, 144] width 154 height 159
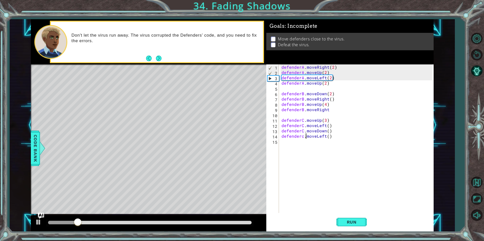
scroll to position [0, 2]
click at [350, 223] on span "Run" at bounding box center [352, 222] width 20 height 5
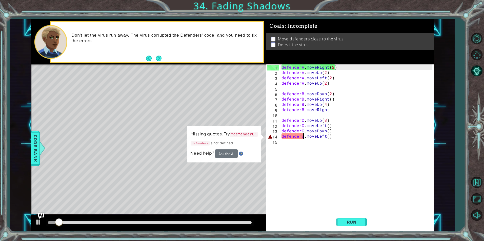
click at [303, 134] on div "defenderA . moveRight ( 2 ) defenderA . moveUp ( 2 ) defenderA . moveLeft ( 2 )…" at bounding box center [357, 144] width 154 height 159
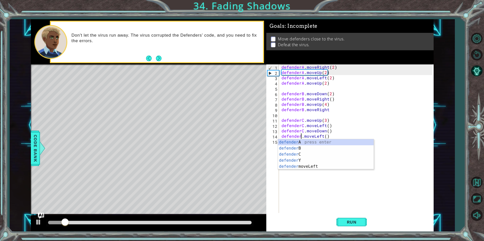
scroll to position [0, 2]
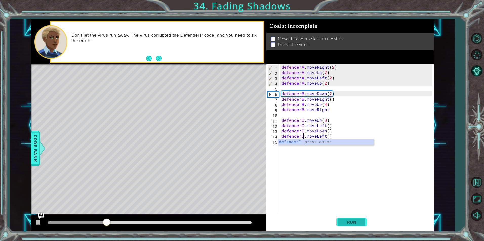
click at [345, 221] on span "Run" at bounding box center [352, 222] width 20 height 5
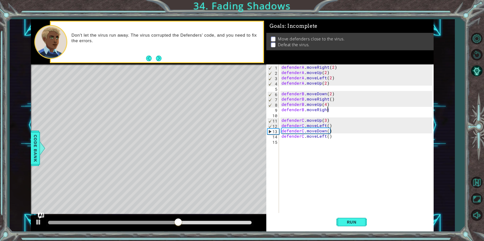
click at [341, 111] on div "defenderA . moveRight ( 2 ) defenderA . moveUp ( 2 ) defenderA . moveLeft ( 2 )…" at bounding box center [357, 144] width 154 height 159
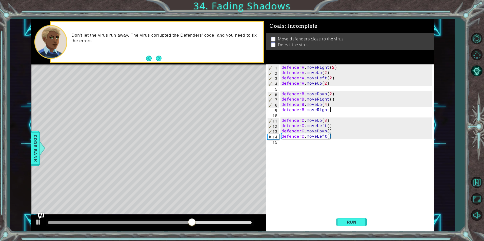
scroll to position [0, 3]
type textarea "defenderB.moveRight(2)"
click at [357, 219] on button "Run" at bounding box center [351, 222] width 30 height 17
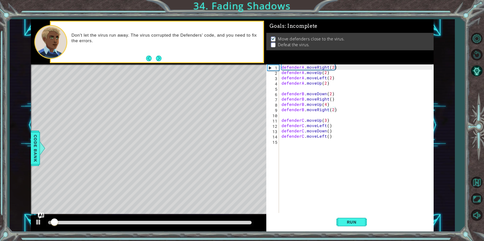
drag, startPoint x: 138, startPoint y: 220, endPoint x: 182, endPoint y: 220, distance: 43.5
click at [182, 220] on div at bounding box center [148, 224] width 235 height 16
drag, startPoint x: 206, startPoint y: 219, endPoint x: 210, endPoint y: 219, distance: 4.1
click at [210, 218] on div at bounding box center [148, 224] width 235 height 16
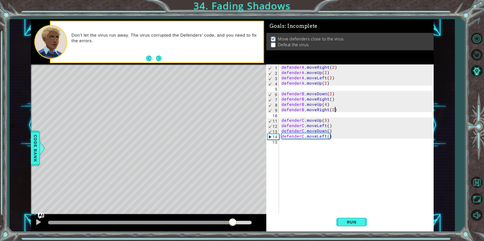
drag, startPoint x: 208, startPoint y: 223, endPoint x: 233, endPoint y: 222, distance: 25.1
click at [233, 222] on div at bounding box center [150, 223] width 204 height 4
click at [160, 58] on button "Next" at bounding box center [159, 59] width 6 height 6
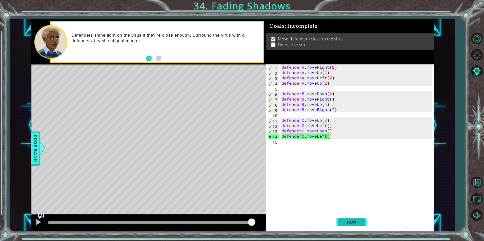
click at [353, 219] on button "Run" at bounding box center [351, 222] width 30 height 17
drag, startPoint x: 252, startPoint y: 219, endPoint x: 249, endPoint y: 220, distance: 3.4
click at [249, 220] on div at bounding box center [248, 222] width 9 height 9
click at [39, 225] on div at bounding box center [38, 222] width 7 height 7
click at [273, 46] on p at bounding box center [273, 45] width 5 height 5
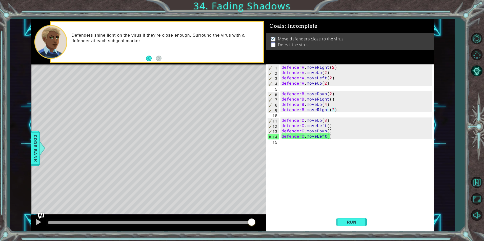
click at [274, 45] on p at bounding box center [273, 45] width 5 height 5
click at [358, 221] on span "Run" at bounding box center [352, 222] width 20 height 5
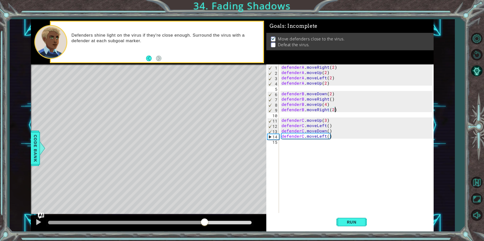
drag, startPoint x: 175, startPoint y: 221, endPoint x: 205, endPoint y: 223, distance: 29.7
click at [205, 223] on div at bounding box center [150, 223] width 204 height 4
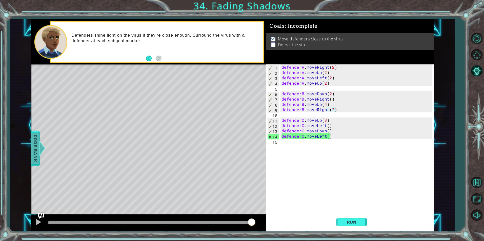
click at [33, 140] on span "Code Bank" at bounding box center [35, 148] width 8 height 31
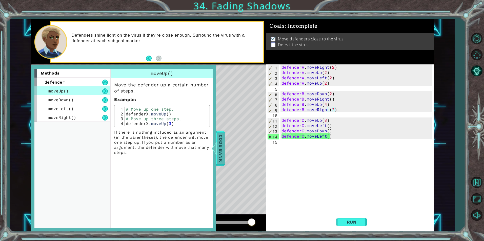
click at [217, 148] on span "Code Bank" at bounding box center [221, 148] width 8 height 31
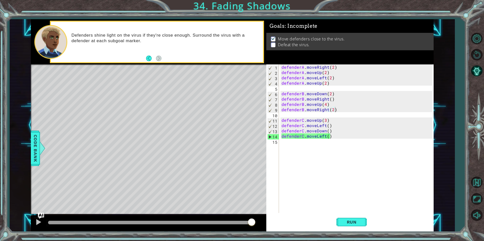
click at [282, 144] on div "defenderA . moveRight ( 2 ) defenderA . moveUp ( 2 ) defenderA . moveLeft ( 2 )…" at bounding box center [357, 144] width 154 height 159
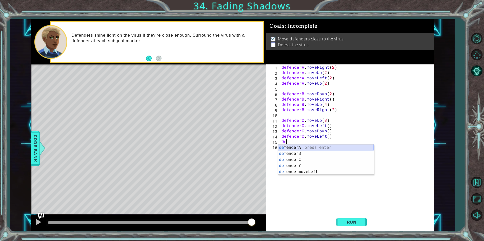
click at [312, 148] on div "de fenderA press enter de fenderB press enter de fenderC press enter de fenderY…" at bounding box center [326, 166] width 96 height 43
type textarea "d"
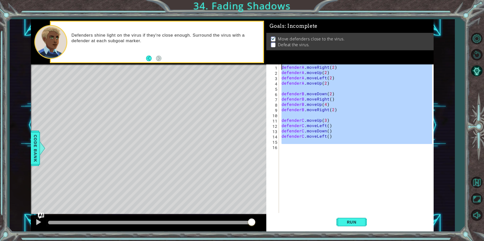
drag, startPoint x: 299, startPoint y: 140, endPoint x: 229, endPoint y: 24, distance: 136.5
click at [229, 24] on div "1 ההההההההההההההההההההההההההההההההההההההההההההההההההההההההההההההההההההההההההההה…" at bounding box center [232, 125] width 403 height 213
type textarea "defenderA.moveRight(2) defenderA.moveUp(2)"
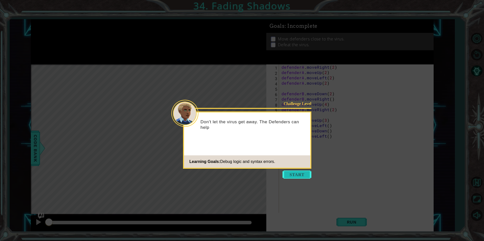
click at [293, 176] on button "Start" at bounding box center [296, 175] width 29 height 8
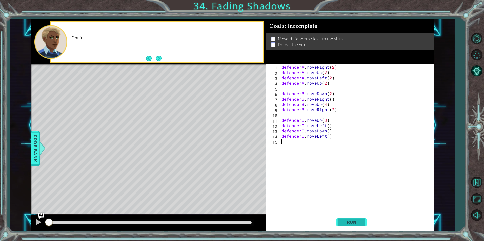
click at [349, 219] on button "Run" at bounding box center [351, 222] width 30 height 17
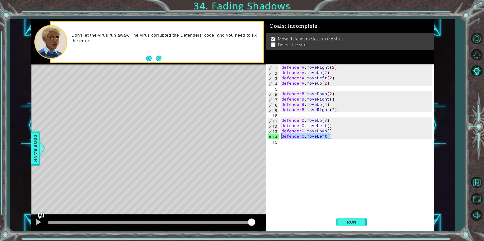
drag, startPoint x: 330, startPoint y: 138, endPoint x: 280, endPoint y: 135, distance: 50.0
click at [280, 135] on div "1 2 3 4 5 6 7 8 9 10 11 12 13 14 15 defenderA . moveRight ( 2 ) defenderA . mov…" at bounding box center [349, 139] width 166 height 149
type textarea "defenderC.moveLeft()"
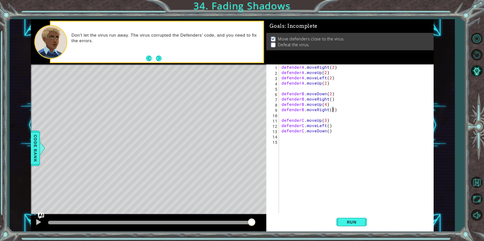
click at [333, 109] on div "defenderA . moveRight ( 2 ) defenderA . moveUp ( 2 ) defenderA . moveLeft ( 2 )…" at bounding box center [357, 144] width 154 height 159
click at [334, 97] on div "defenderA . moveRight ( 2 ) defenderA . moveUp ( 2 ) defenderA . moveLeft ( 2 )…" at bounding box center [357, 144] width 154 height 159
click at [326, 85] on div "defenderA . moveRight ( 2 ) defenderA . moveUp ( 2 ) defenderA . moveLeft ( 2 )…" at bounding box center [357, 144] width 154 height 159
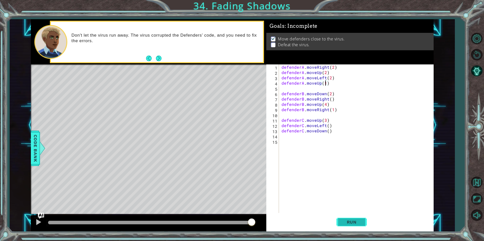
type textarea "defenderA.moveUp(1)"
click at [364, 217] on button "Run" at bounding box center [351, 222] width 30 height 17
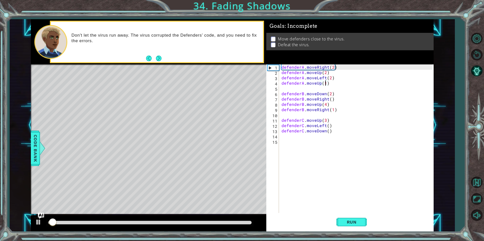
click at [232, 222] on div at bounding box center [150, 223] width 204 height 4
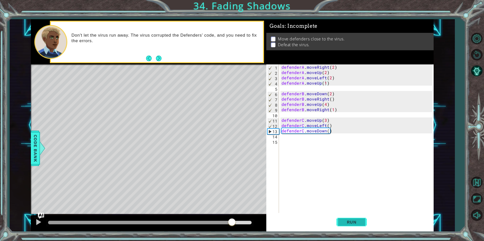
click at [341, 226] on button "Run" at bounding box center [351, 222] width 30 height 17
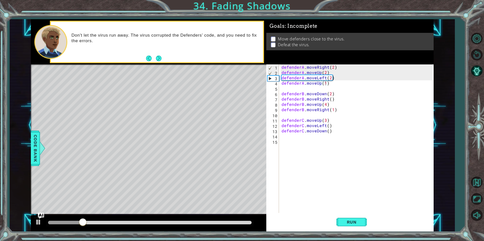
drag, startPoint x: 152, startPoint y: 222, endPoint x: 181, endPoint y: 224, distance: 29.2
click at [181, 224] on div at bounding box center [150, 223] width 208 height 7
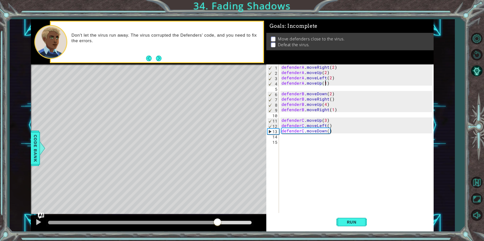
drag, startPoint x: 181, startPoint y: 224, endPoint x: 221, endPoint y: 224, distance: 39.5
click at [219, 224] on div at bounding box center [150, 223] width 204 height 4
click at [351, 222] on span "Run" at bounding box center [352, 222] width 20 height 5
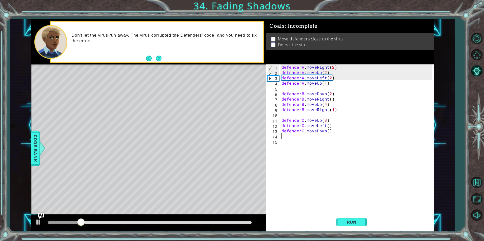
click at [327, 135] on div "defenderA . moveRight ( 2 ) defenderA . moveUp ( 2 ) defenderA . moveLeft ( 2 )…" at bounding box center [357, 144] width 154 height 159
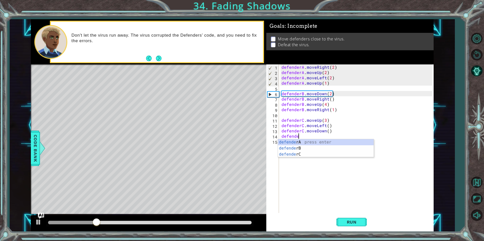
scroll to position [0, 1]
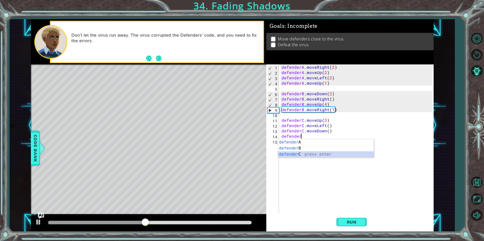
click at [313, 154] on div "defender A press enter defender B press enter defender C press enter" at bounding box center [326, 154] width 96 height 30
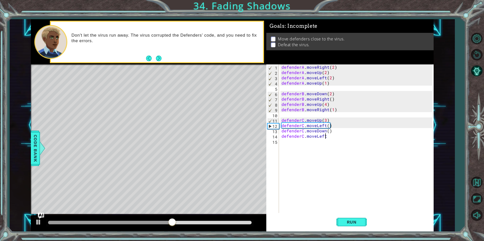
scroll to position [0, 3]
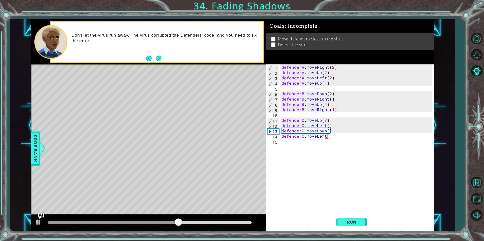
type textarea "defenderC.moveLeft()"
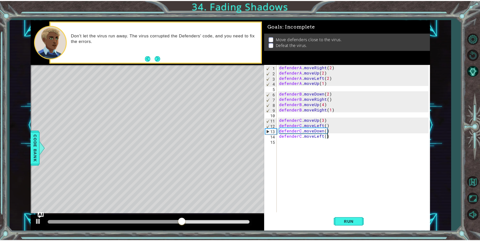
scroll to position [0, 0]
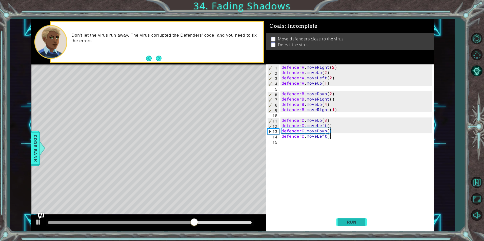
type textarea "defenderC.moveLeft()"
click at [355, 219] on button "Run" at bounding box center [351, 222] width 30 height 17
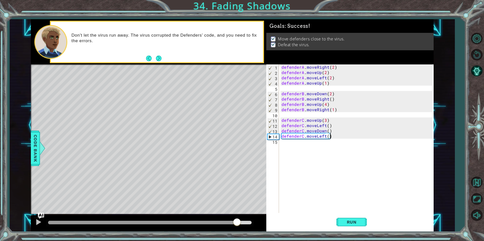
click at [237, 222] on div at bounding box center [150, 223] width 204 height 4
click at [38, 223] on div at bounding box center [38, 222] width 7 height 7
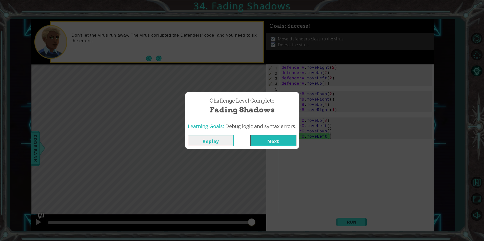
click at [296, 144] on button "Next" at bounding box center [273, 140] width 46 height 11
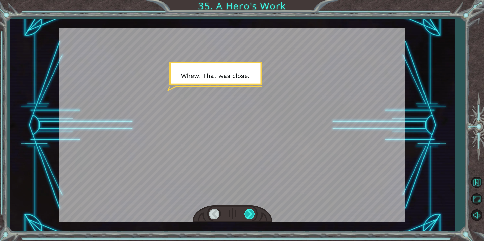
click at [251, 214] on div at bounding box center [249, 214] width 11 height 10
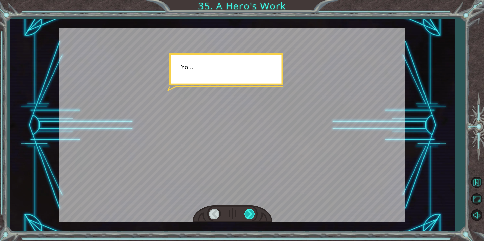
click at [251, 214] on div at bounding box center [249, 214] width 11 height 10
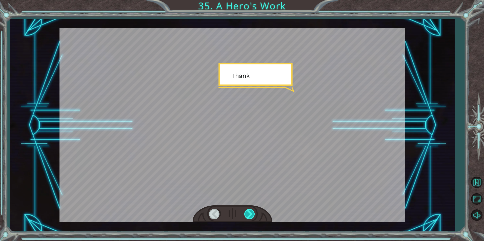
click at [251, 214] on div at bounding box center [249, 214] width 11 height 10
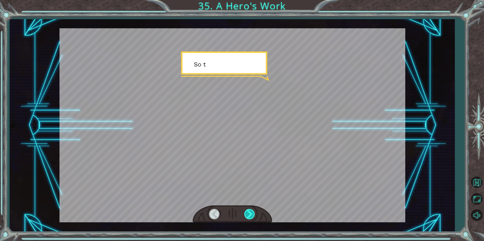
click at [251, 214] on div at bounding box center [249, 214] width 11 height 10
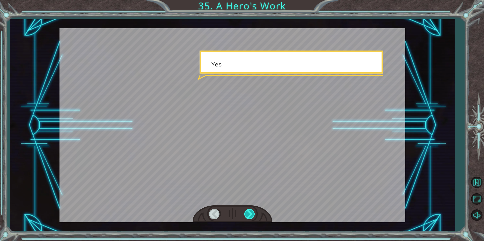
click at [251, 214] on div at bounding box center [249, 214] width 11 height 10
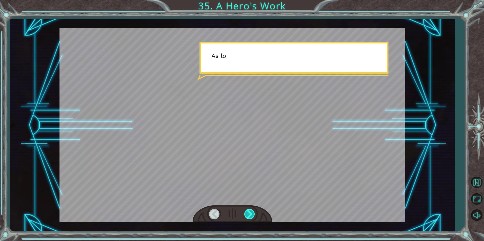
click at [251, 214] on div at bounding box center [249, 214] width 11 height 10
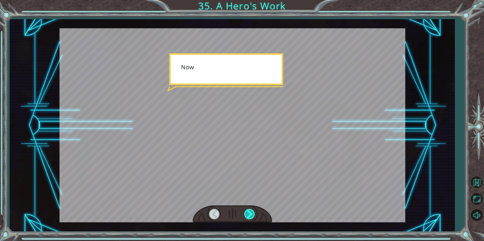
click at [251, 214] on div at bounding box center [249, 214] width 11 height 10
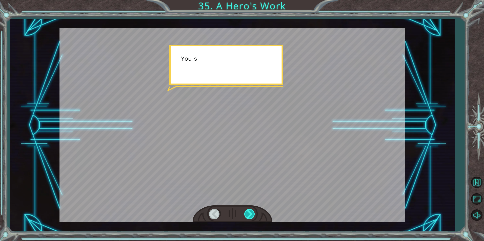
click at [251, 214] on div at bounding box center [249, 214] width 11 height 10
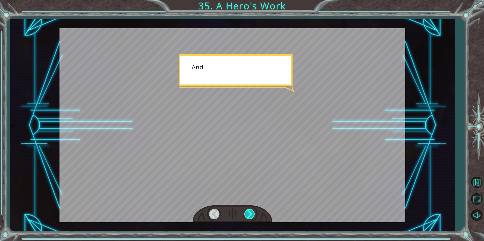
click at [251, 214] on div at bounding box center [249, 214] width 11 height 10
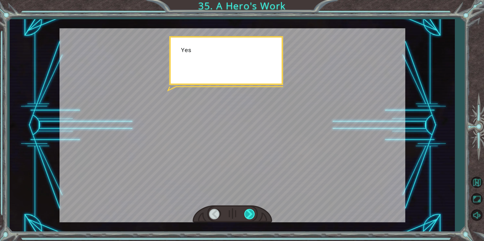
click at [251, 214] on div at bounding box center [249, 214] width 11 height 10
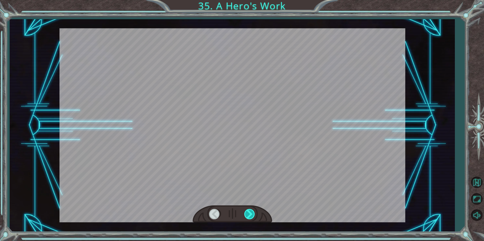
click at [251, 214] on div at bounding box center [249, 214] width 11 height 10
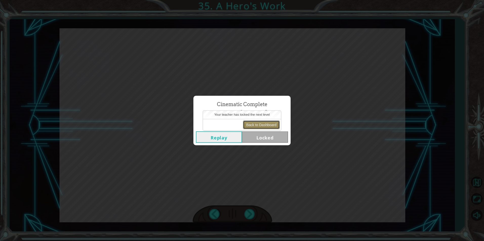
click at [266, 126] on button "Back to Dashboard" at bounding box center [261, 125] width 37 height 9
